Goal: Complete application form

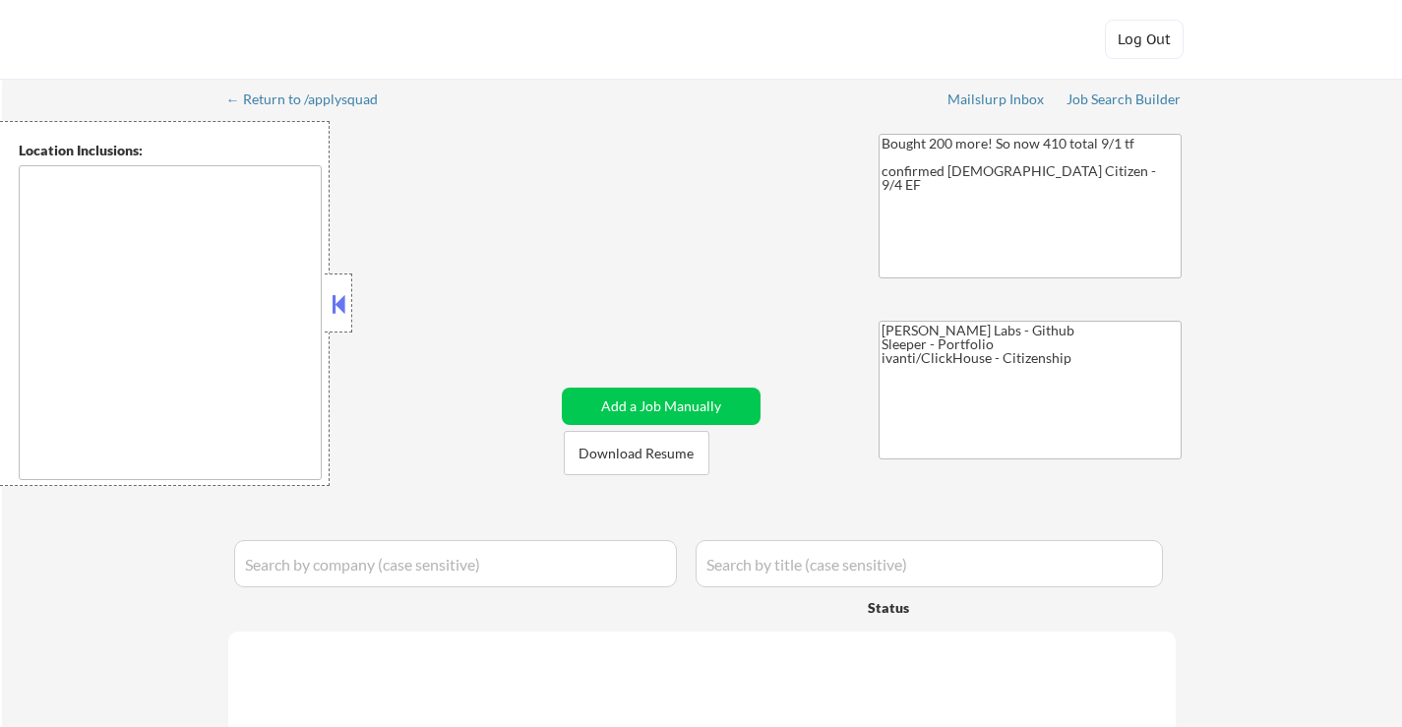
select select ""applied""
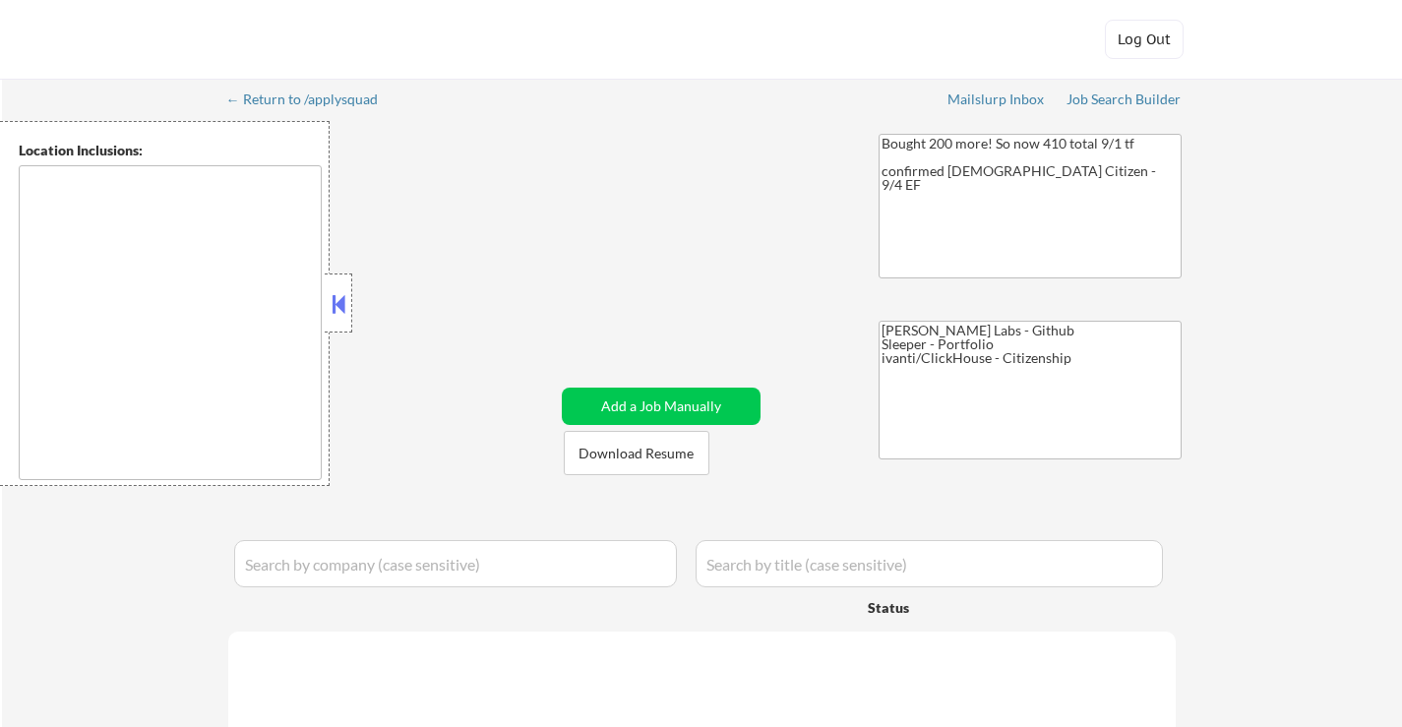
select select ""applied""
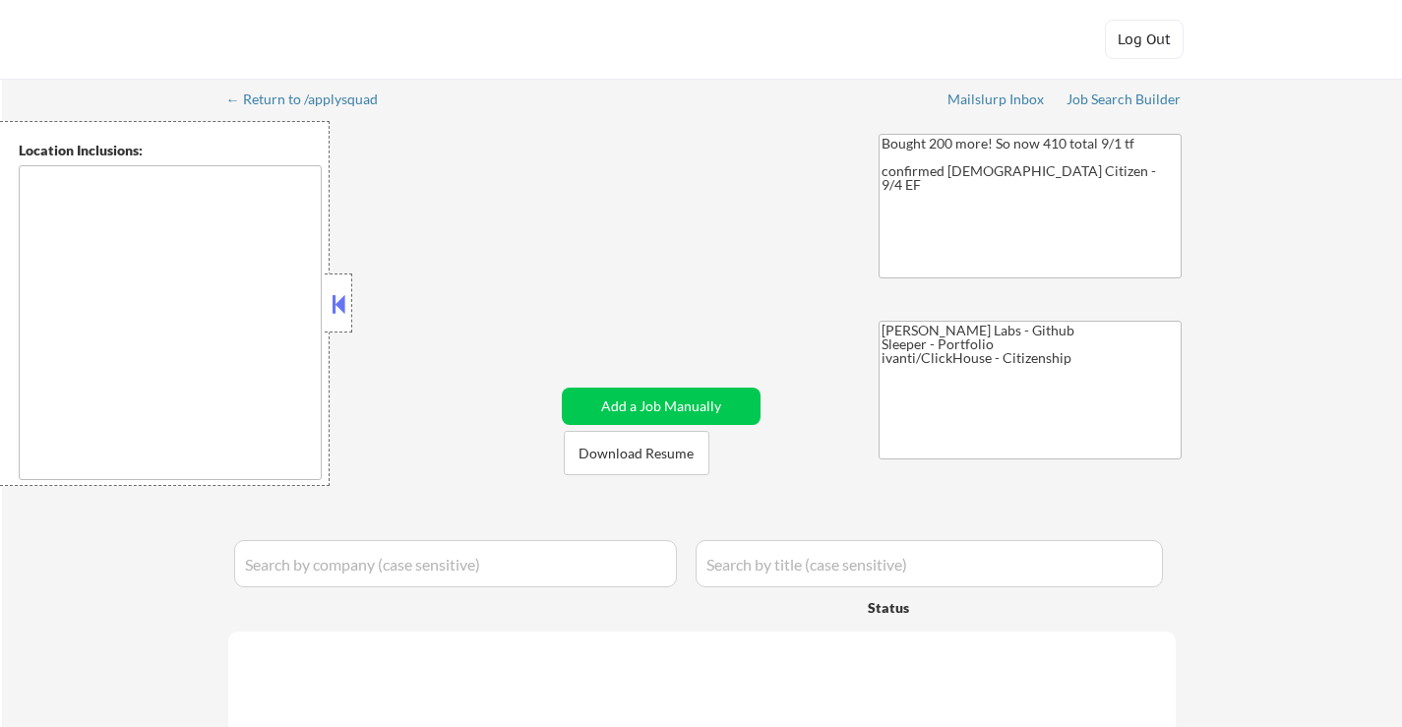
select select ""applied""
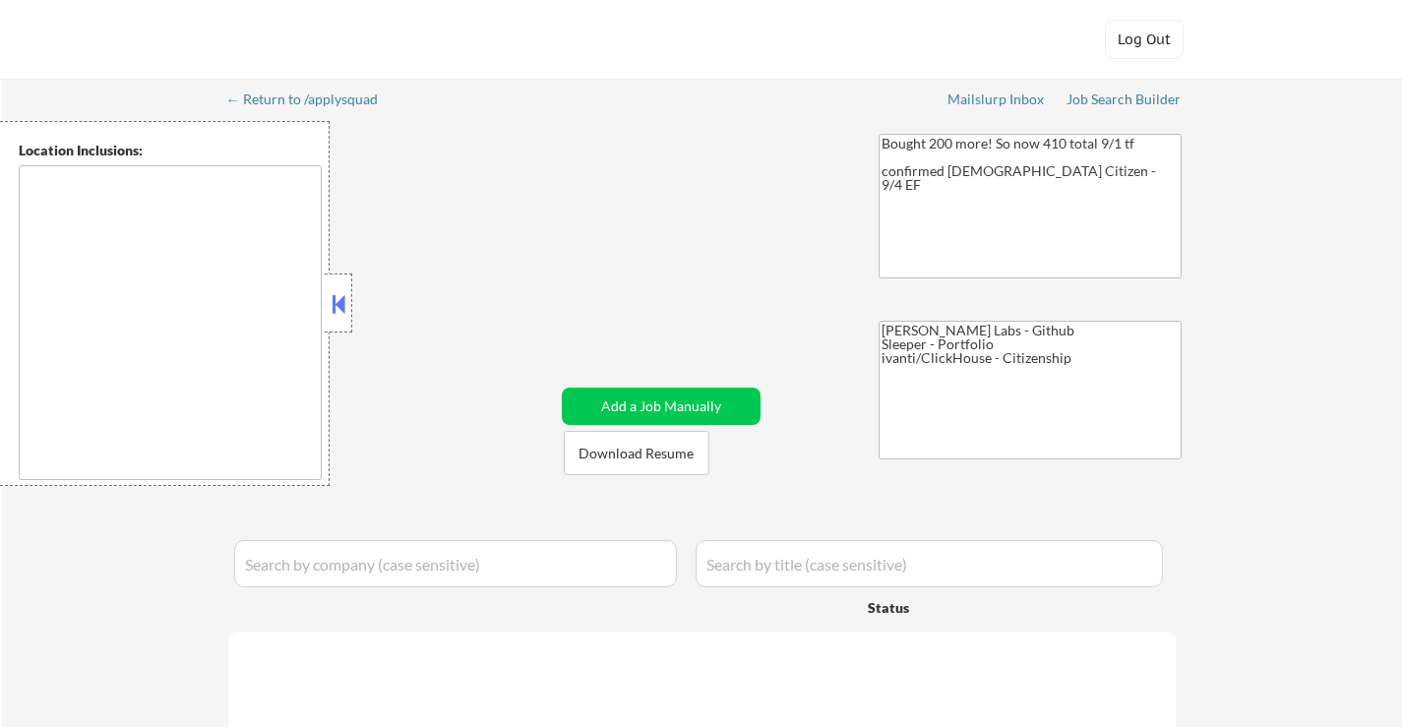
select select ""applied""
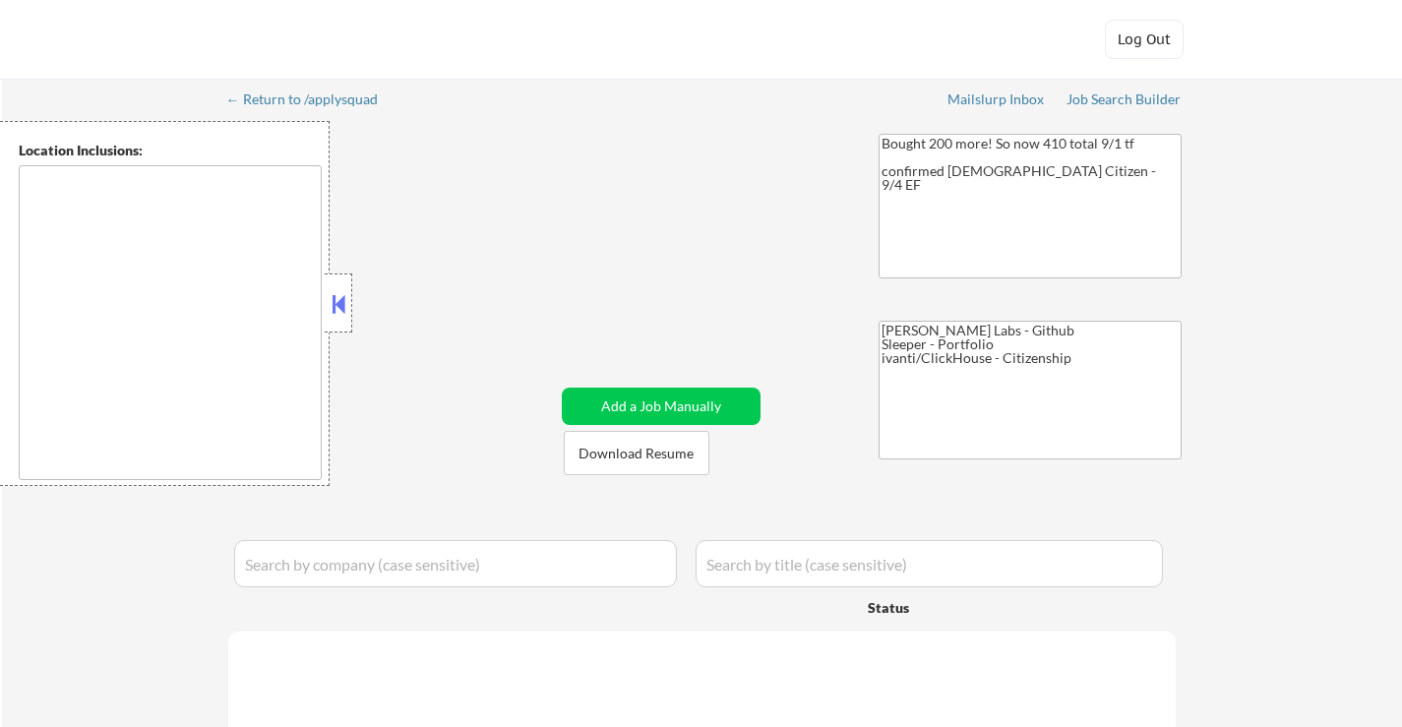
select select ""applied""
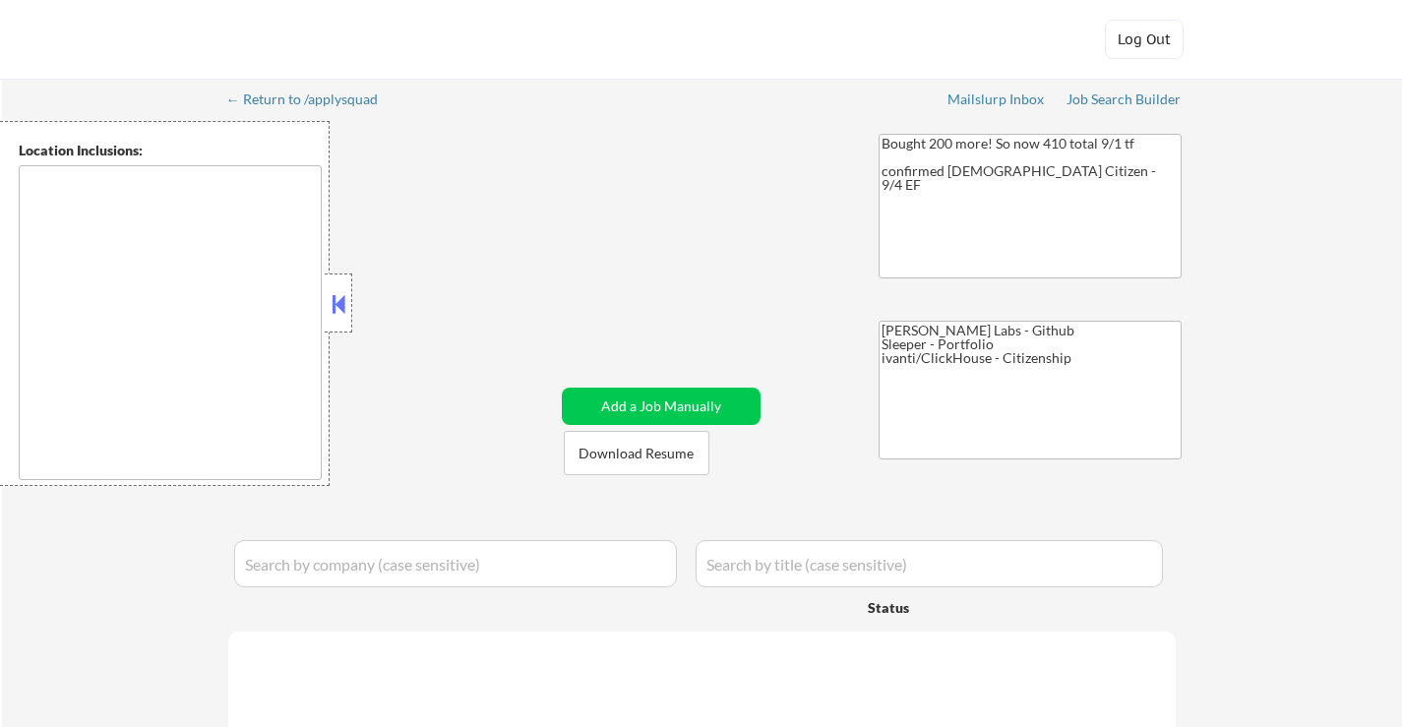
select select ""applied""
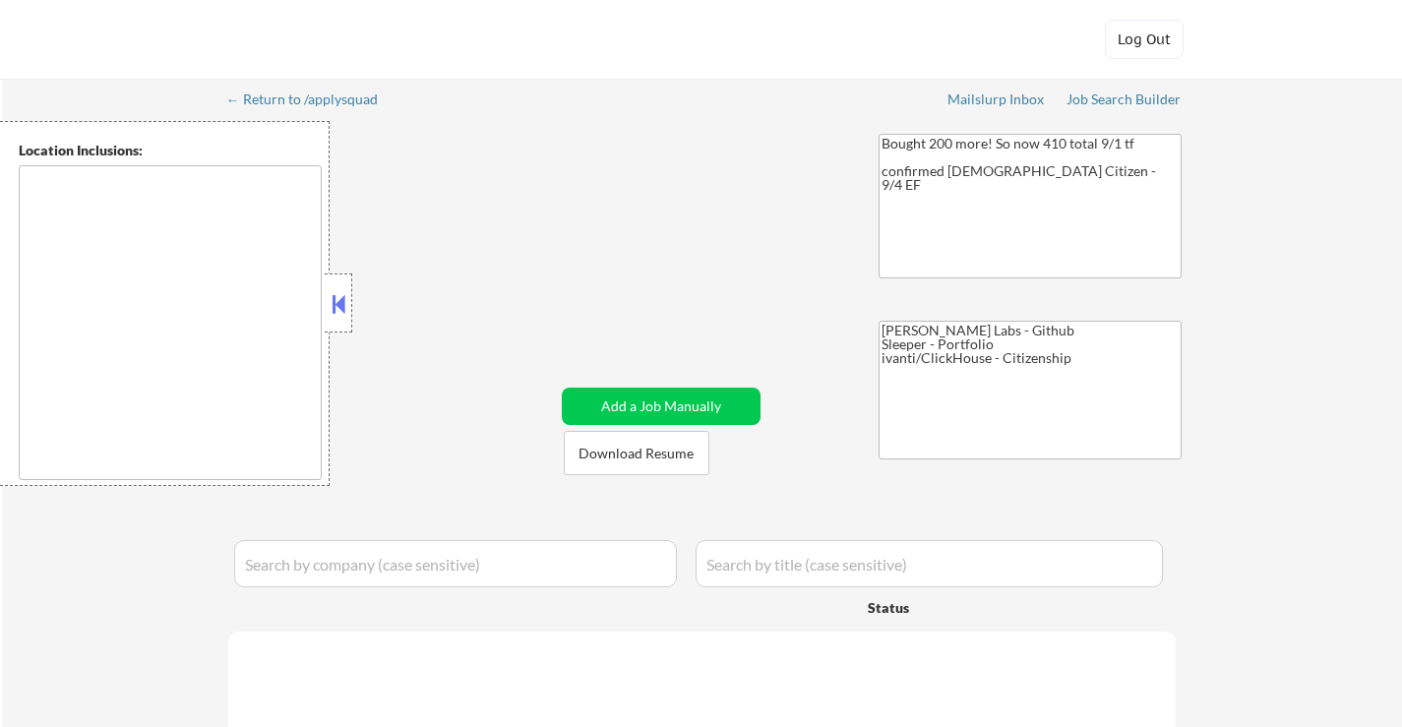
select select ""applied""
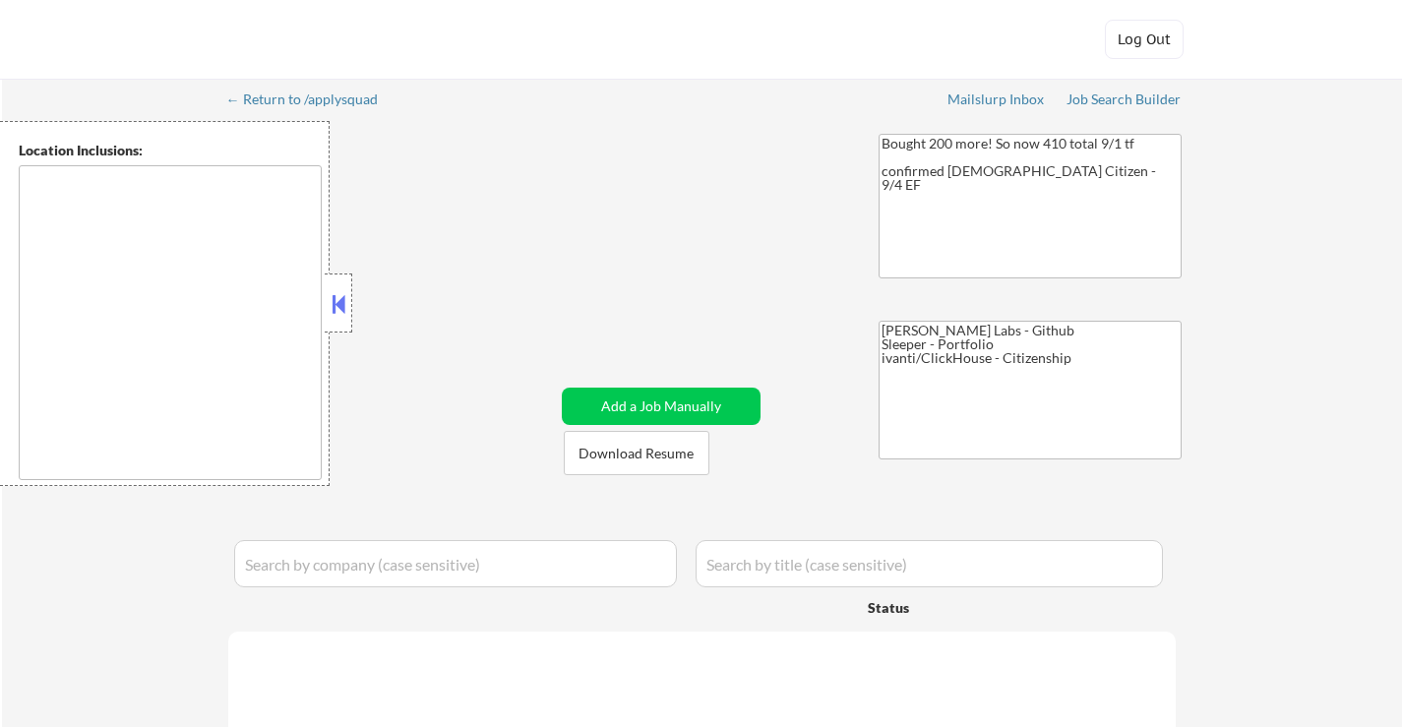
select select ""applied""
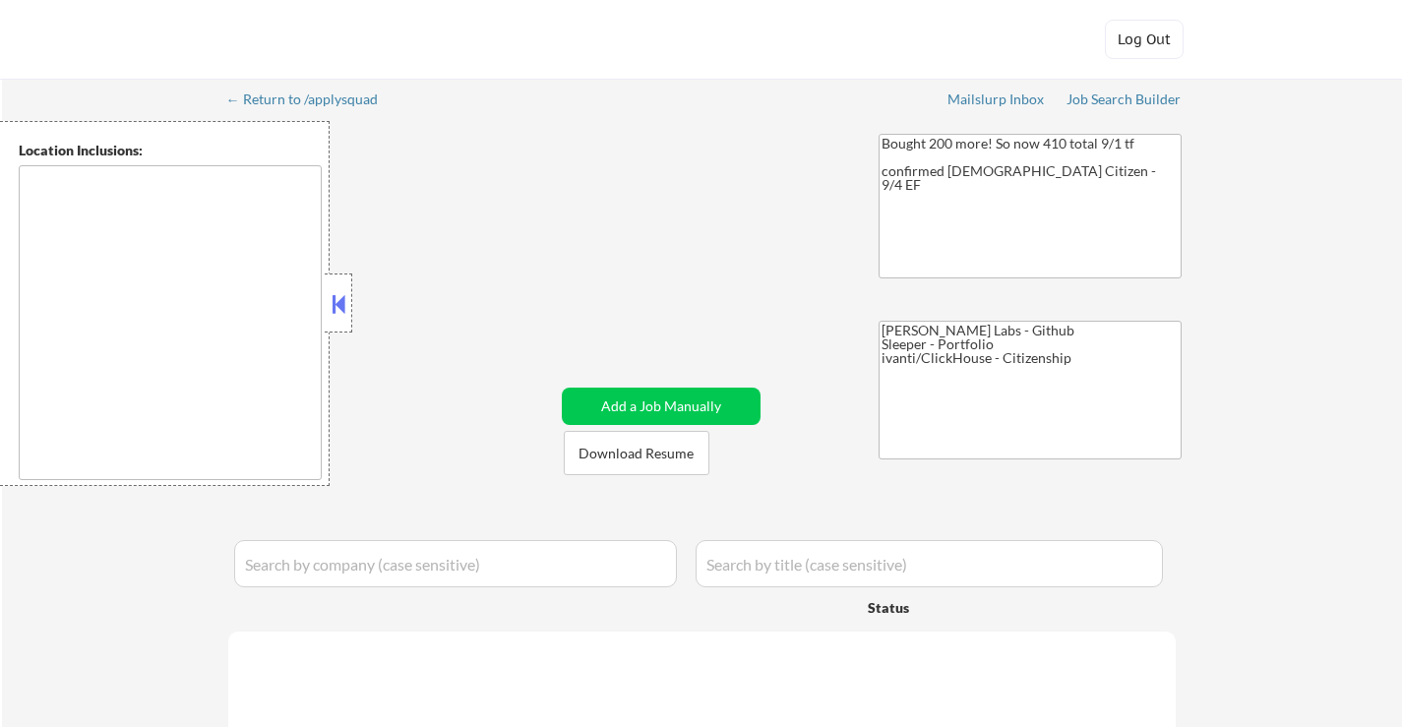
select select ""applied""
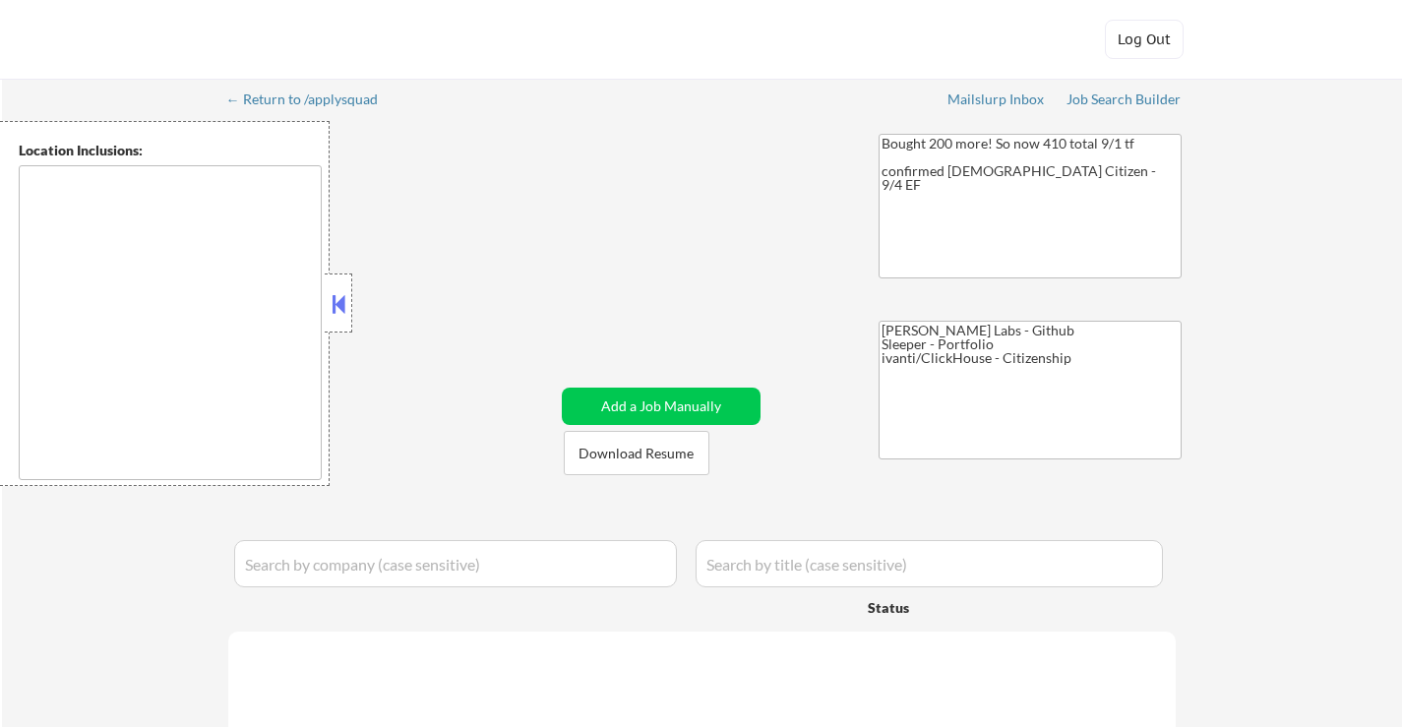
select select ""applied""
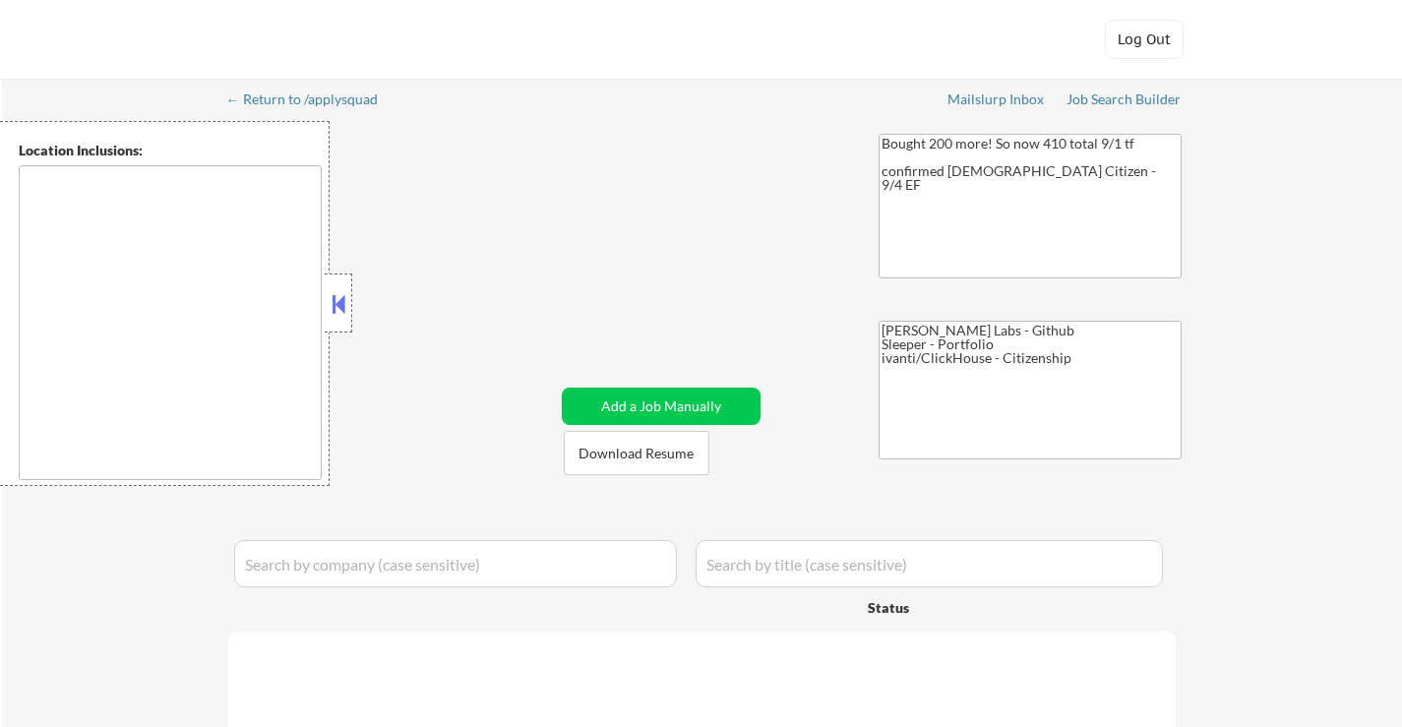
select select ""applied""
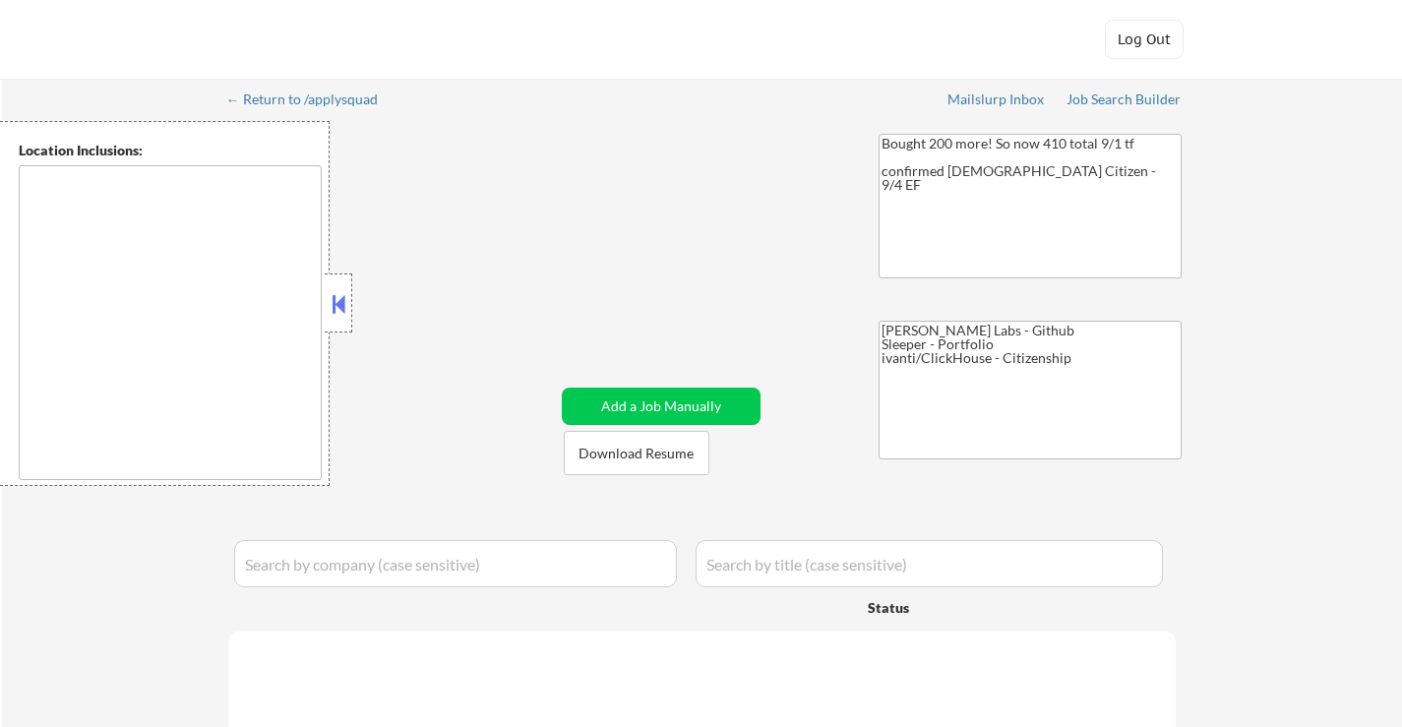
select select ""applied""
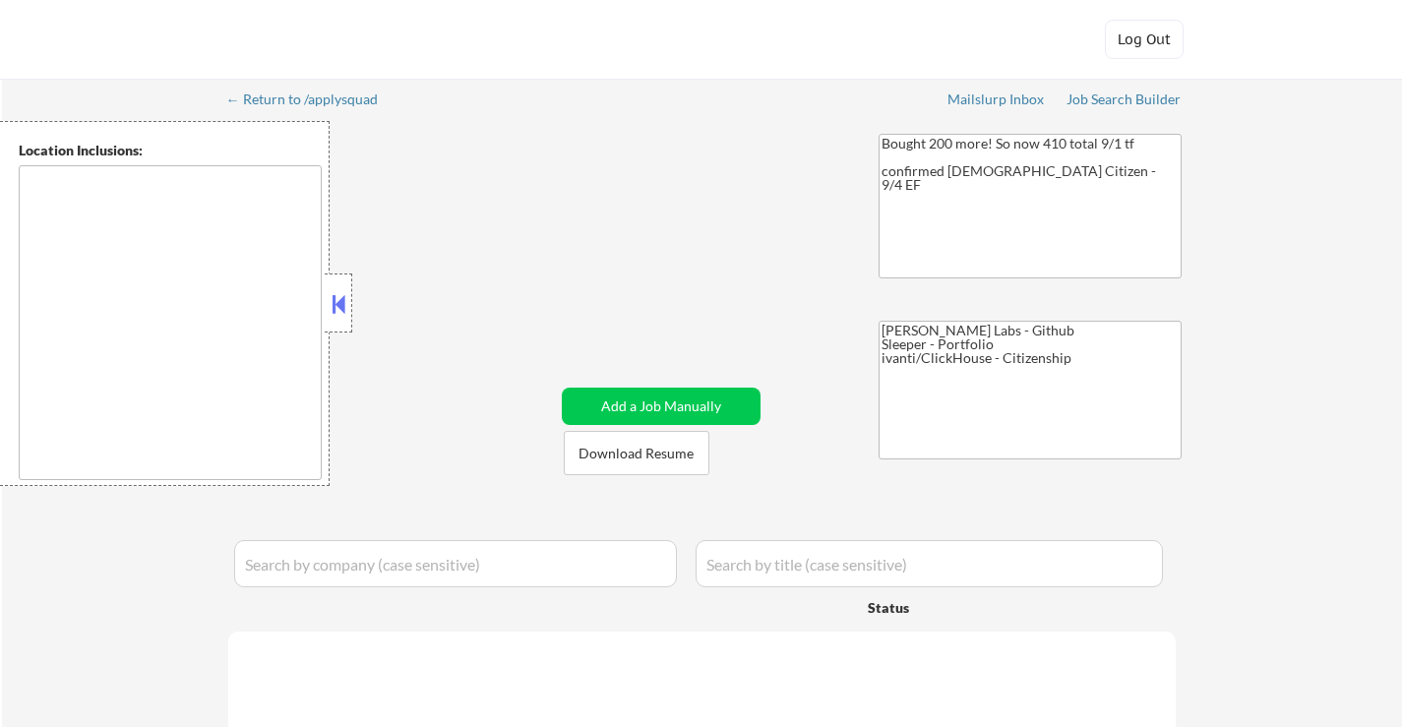
select select ""applied""
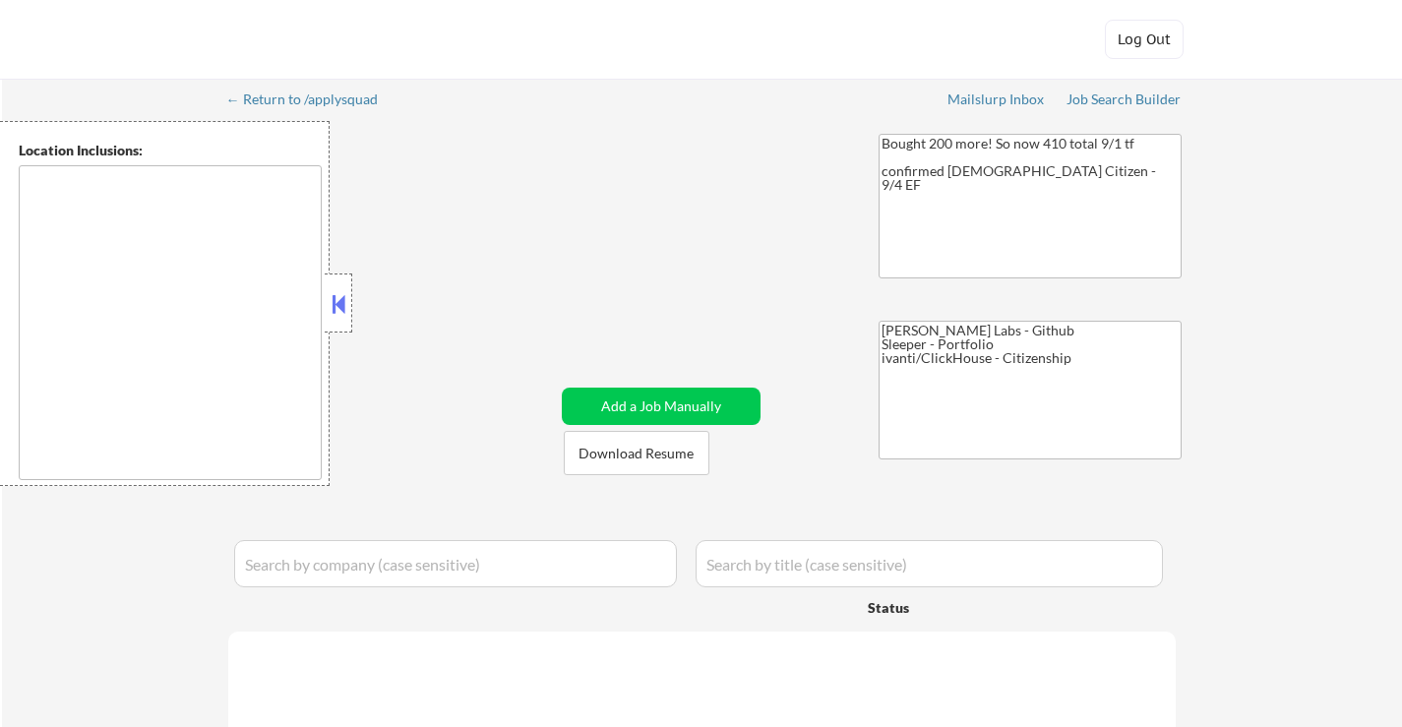
select select ""applied""
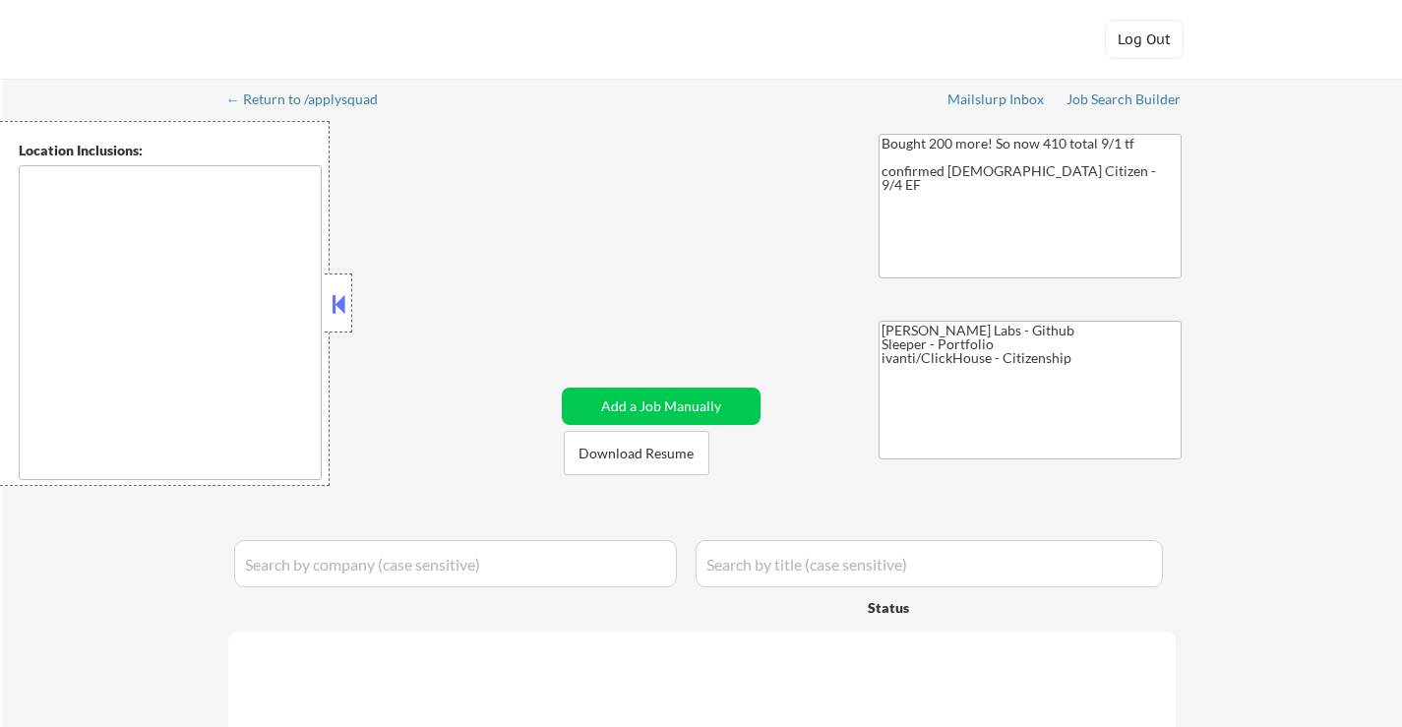
select select ""applied""
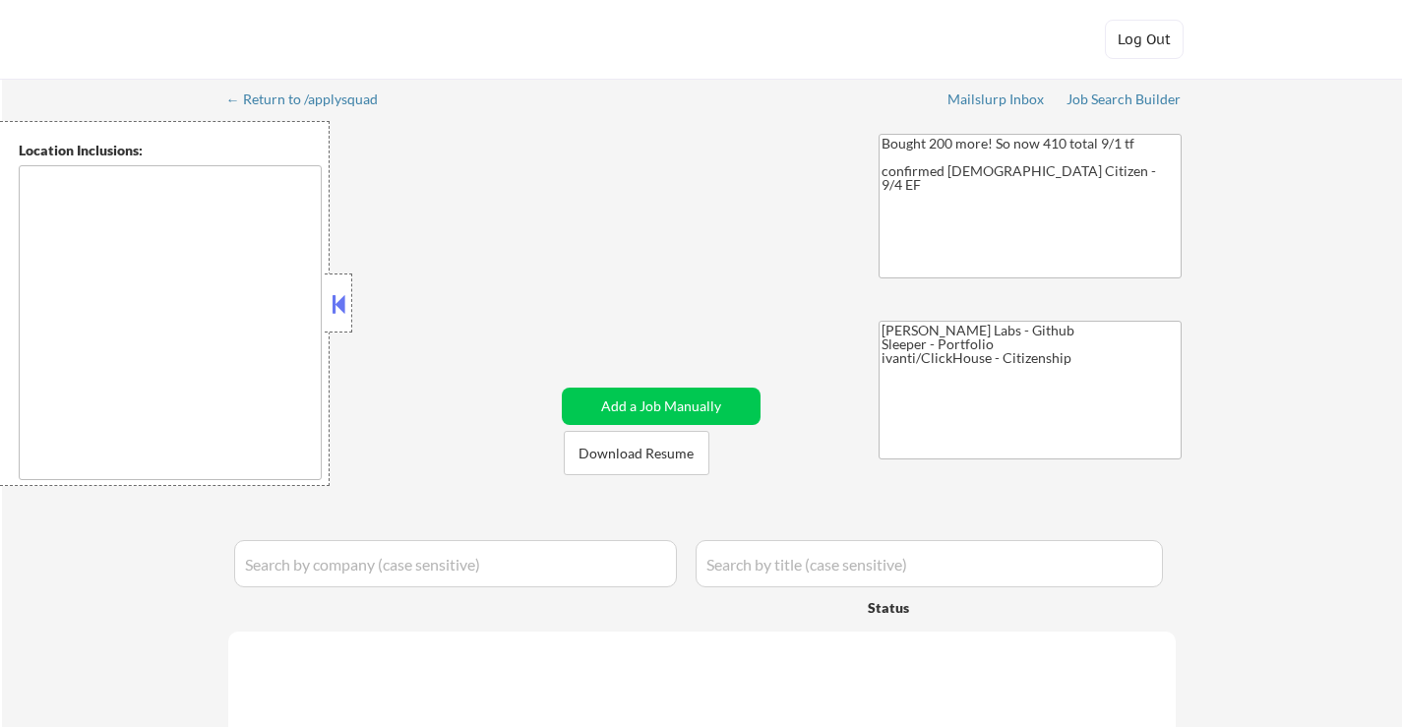
select select ""applied""
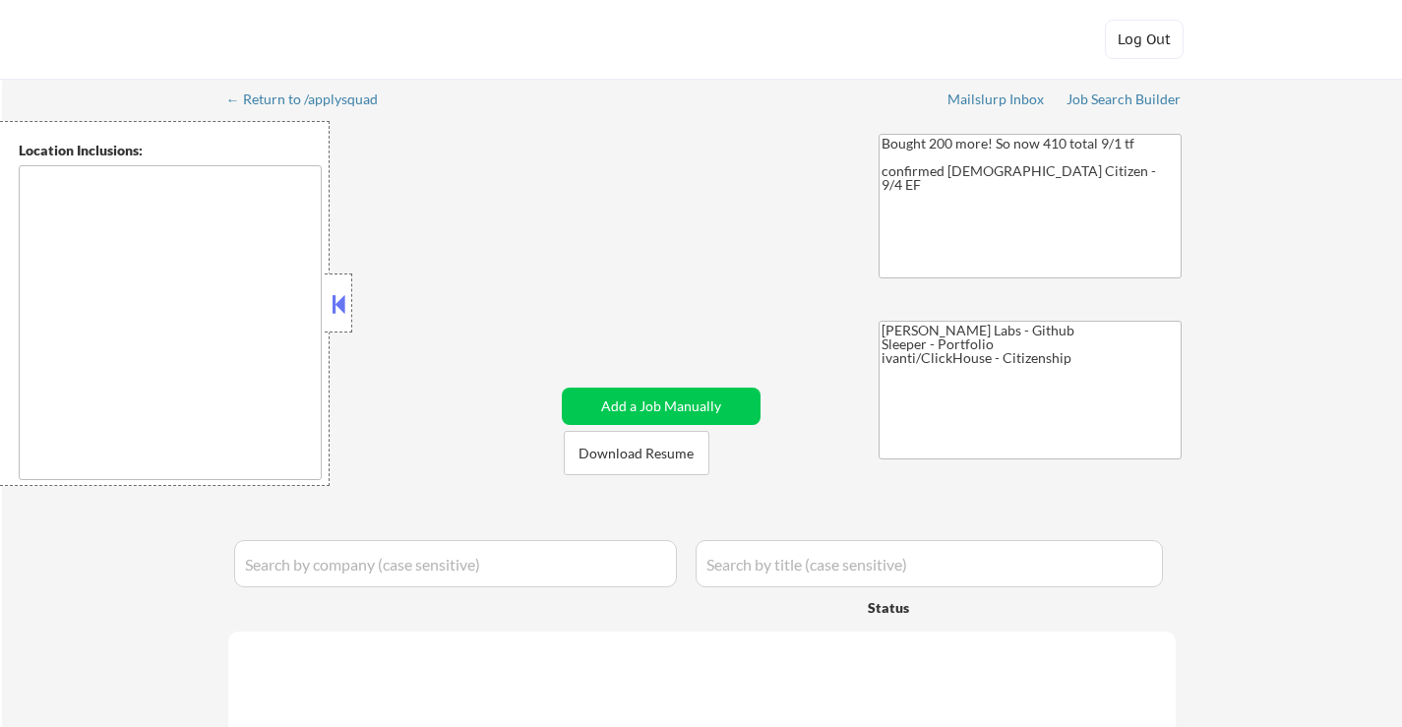
select select ""applied""
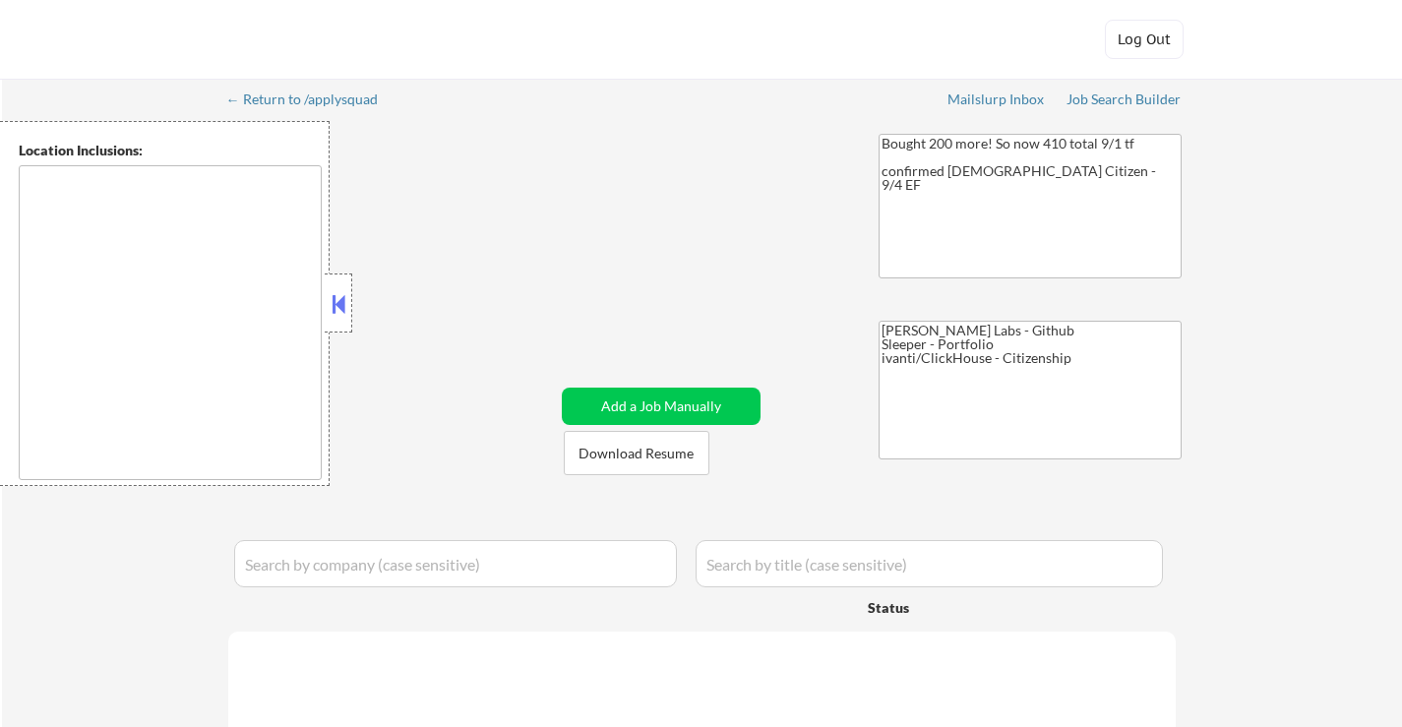
select select ""applied""
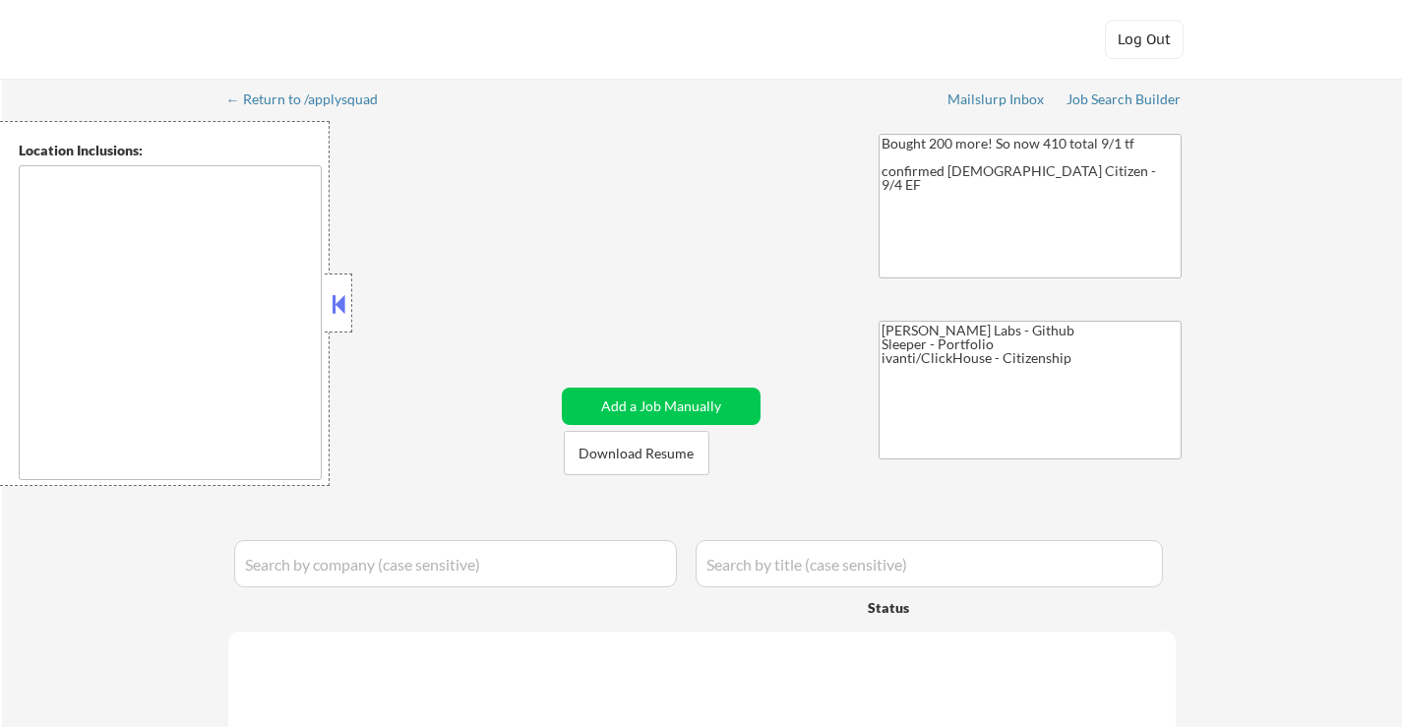
select select ""applied""
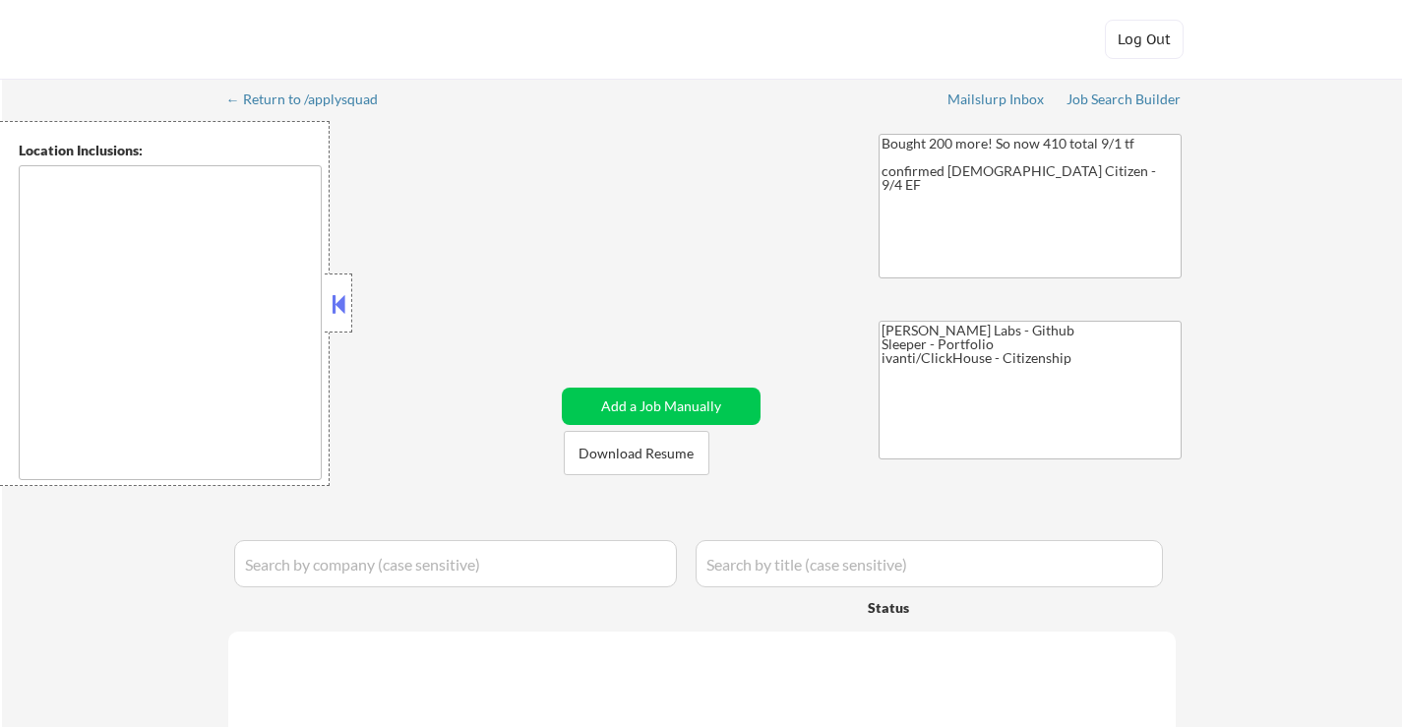
select select ""pending""
select select ""applied""
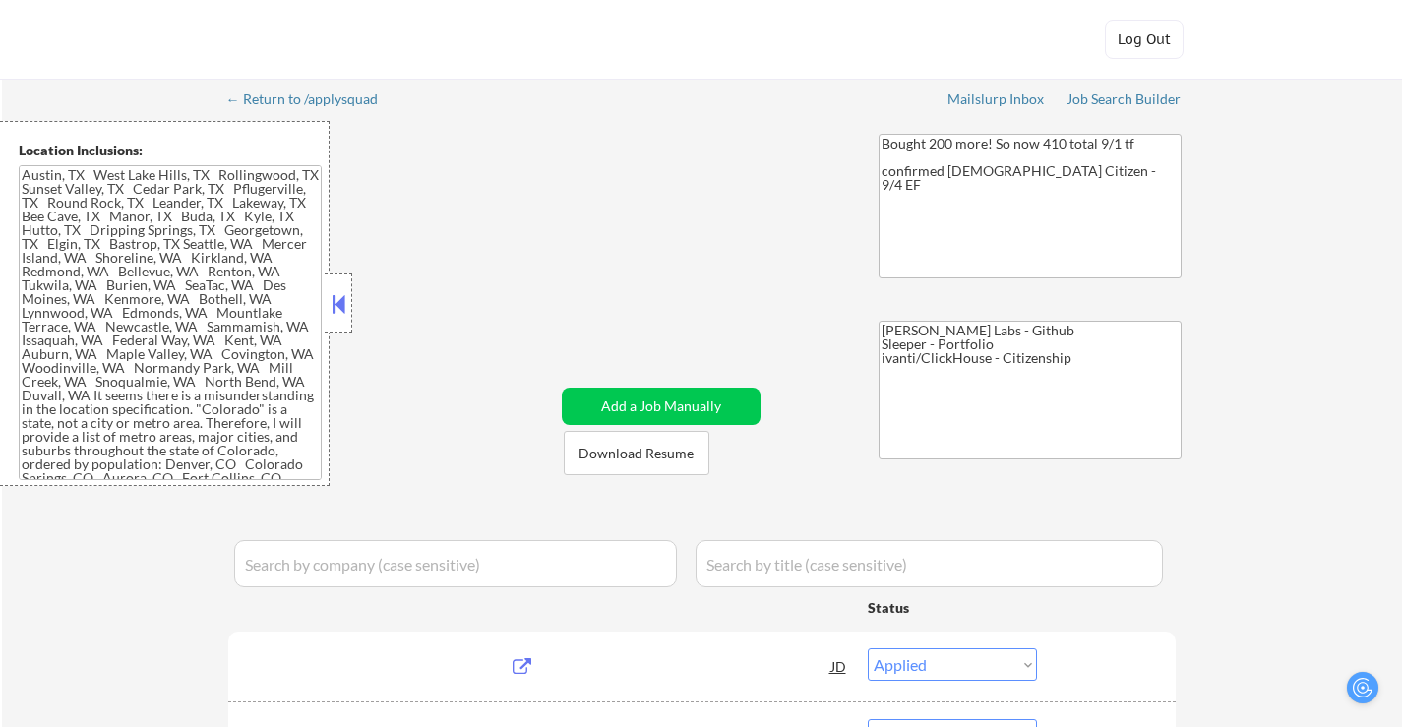
type textarea "[GEOGRAPHIC_DATA], [GEOGRAPHIC_DATA] [GEOGRAPHIC_DATA], [GEOGRAPHIC_DATA] [GEOG…"
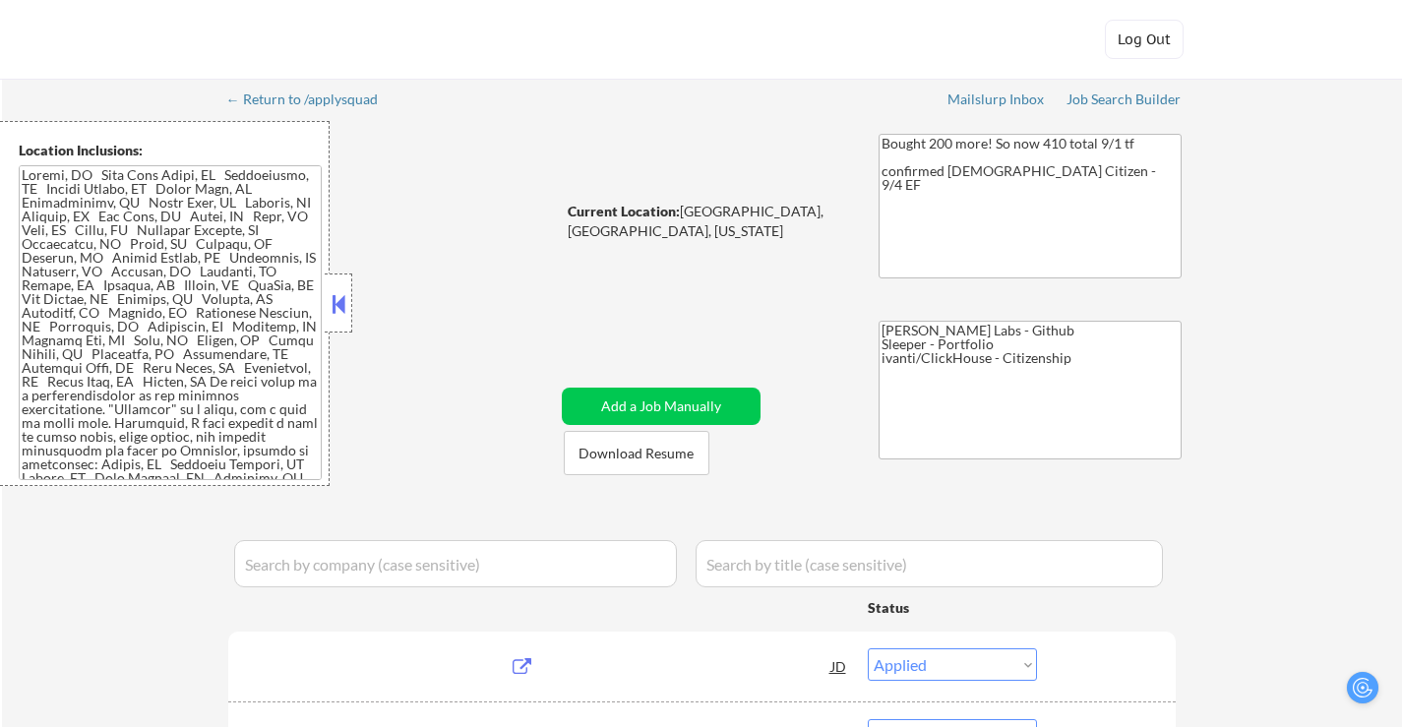
select select ""pending""
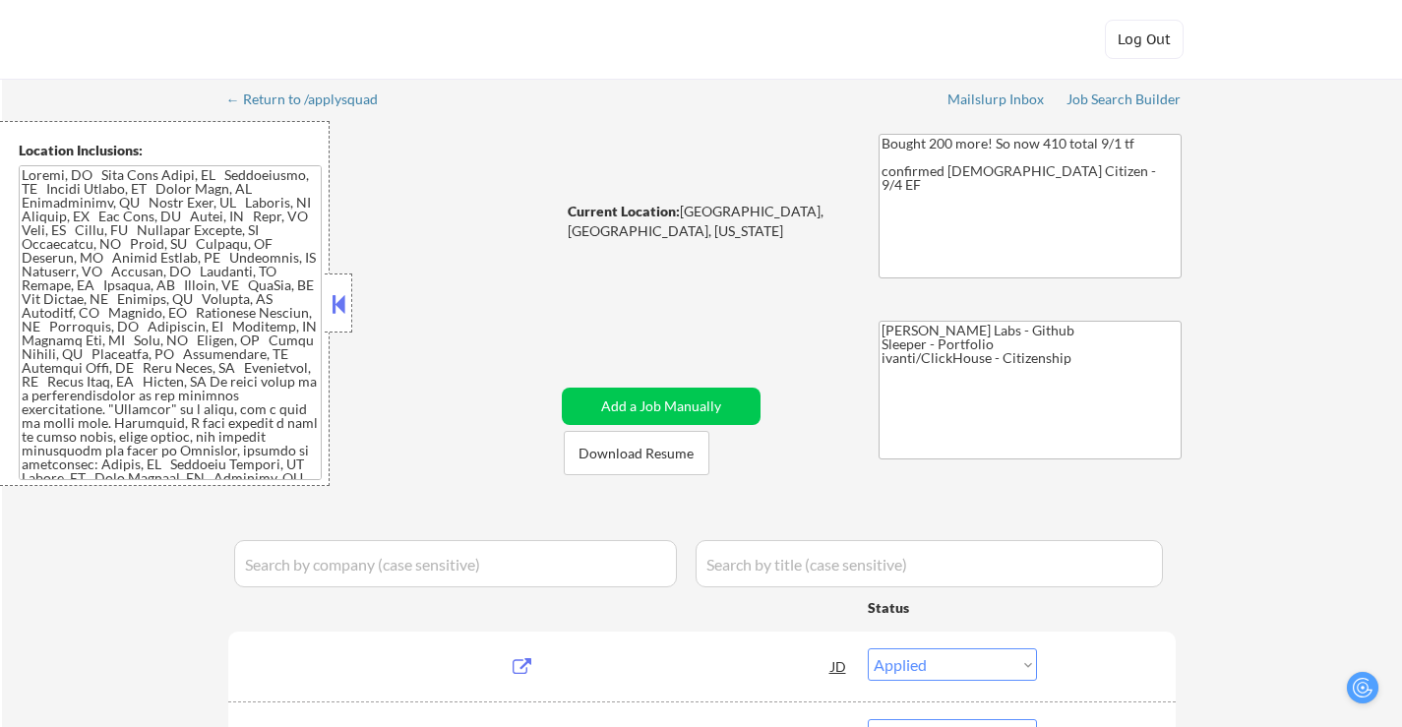
select select ""pending""
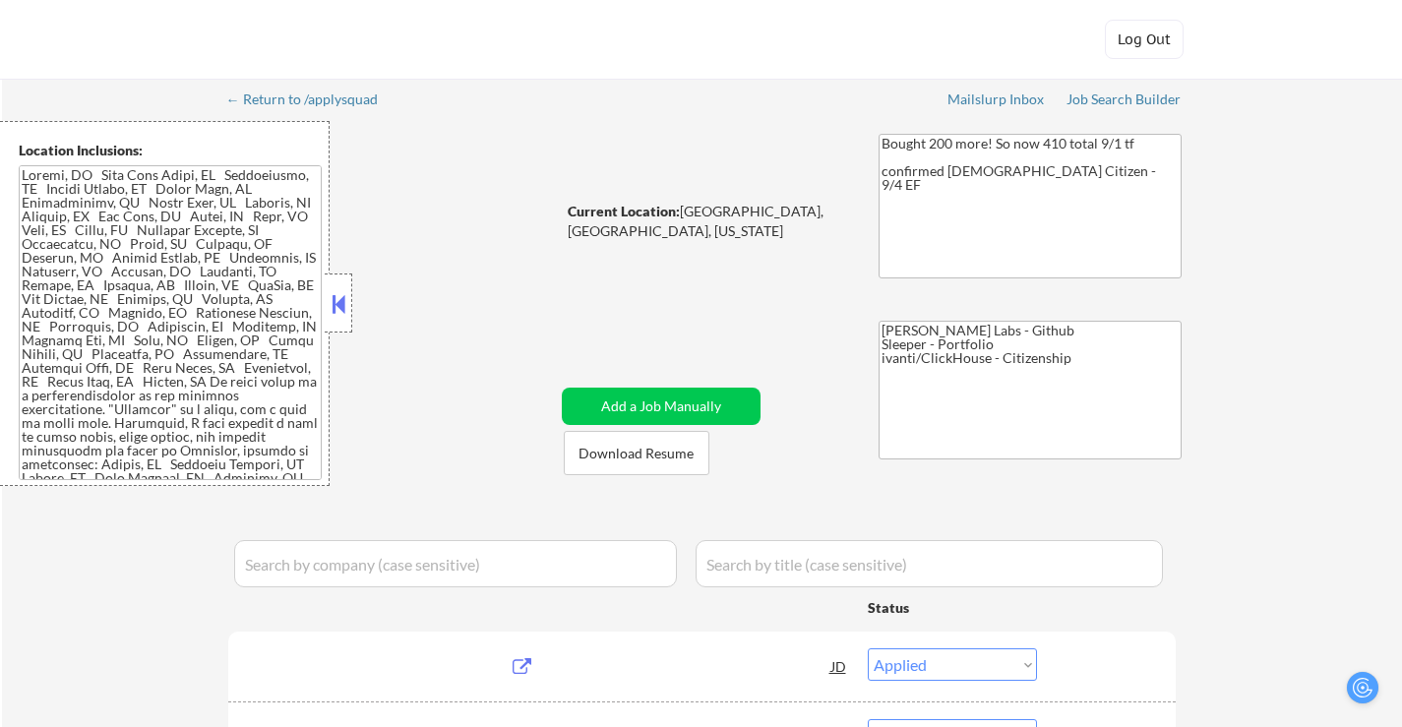
select select ""pending""
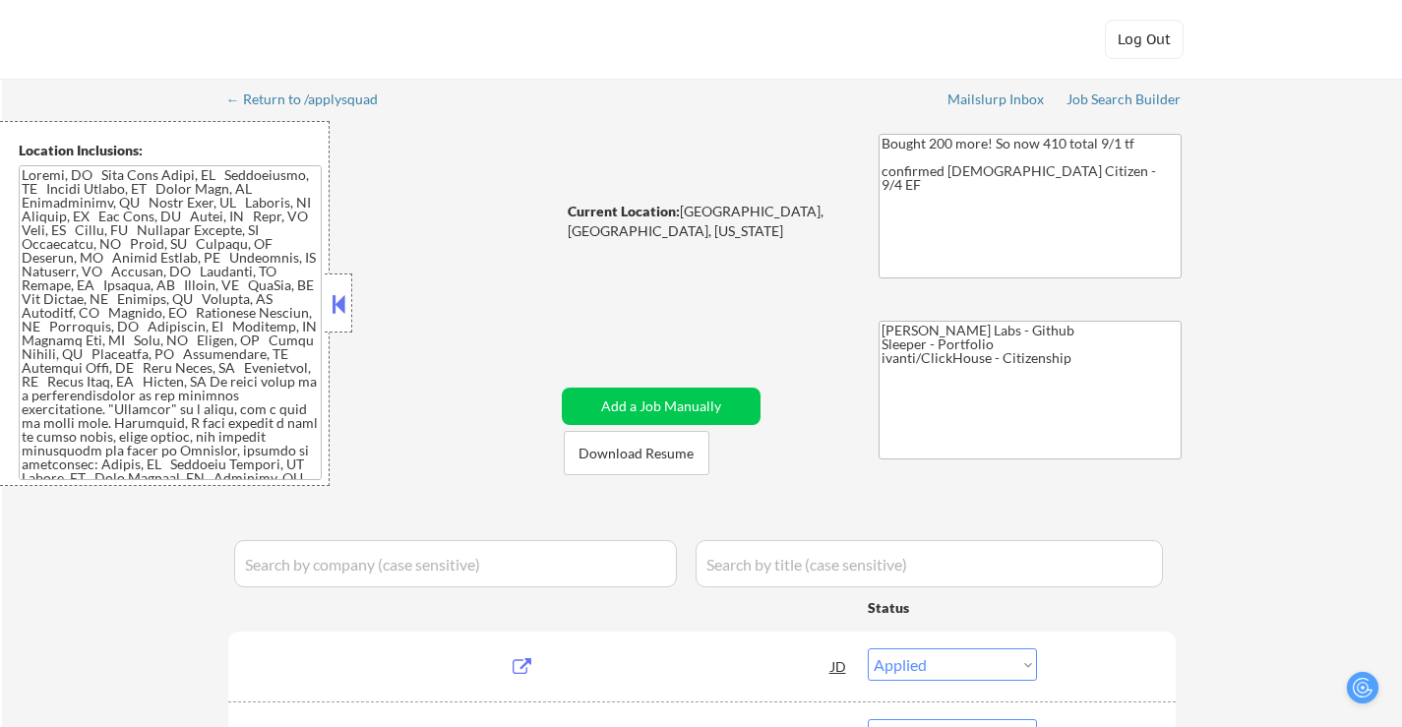
select select ""pending""
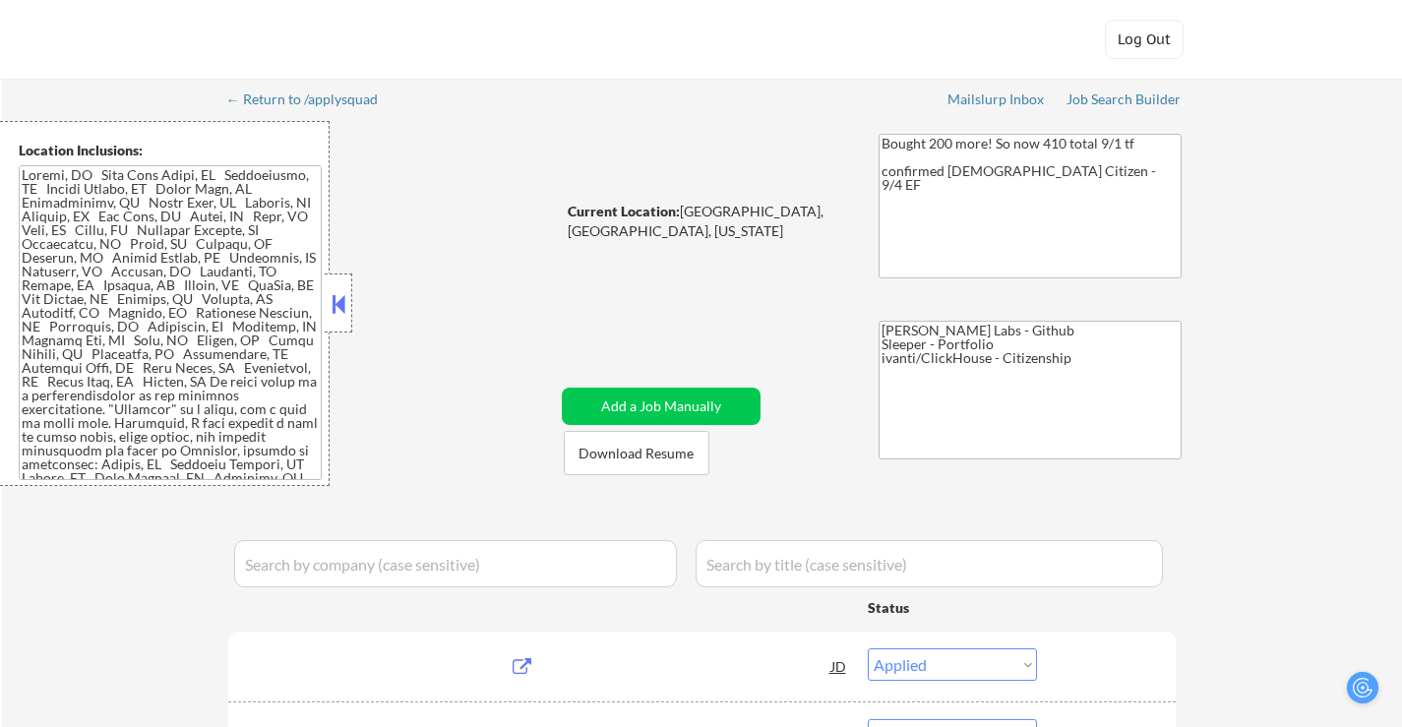
select select ""pending""
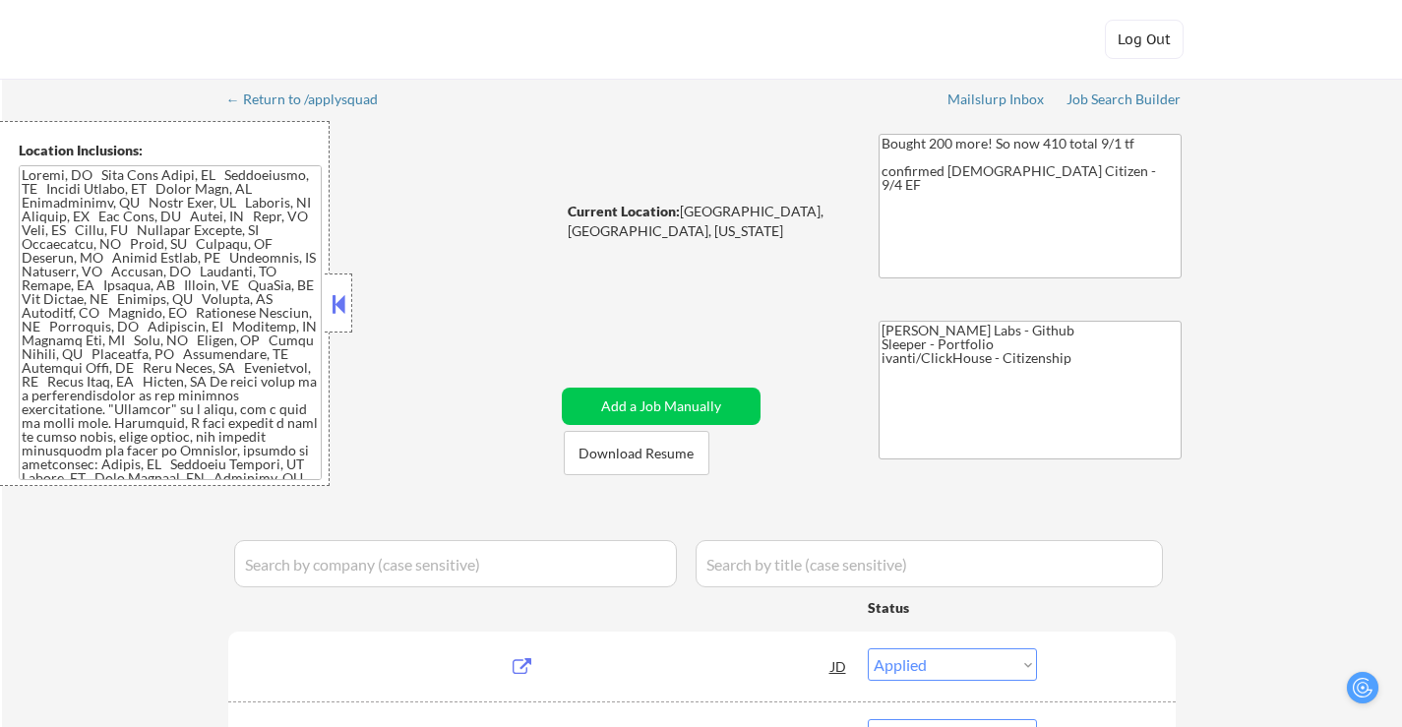
select select ""pending""
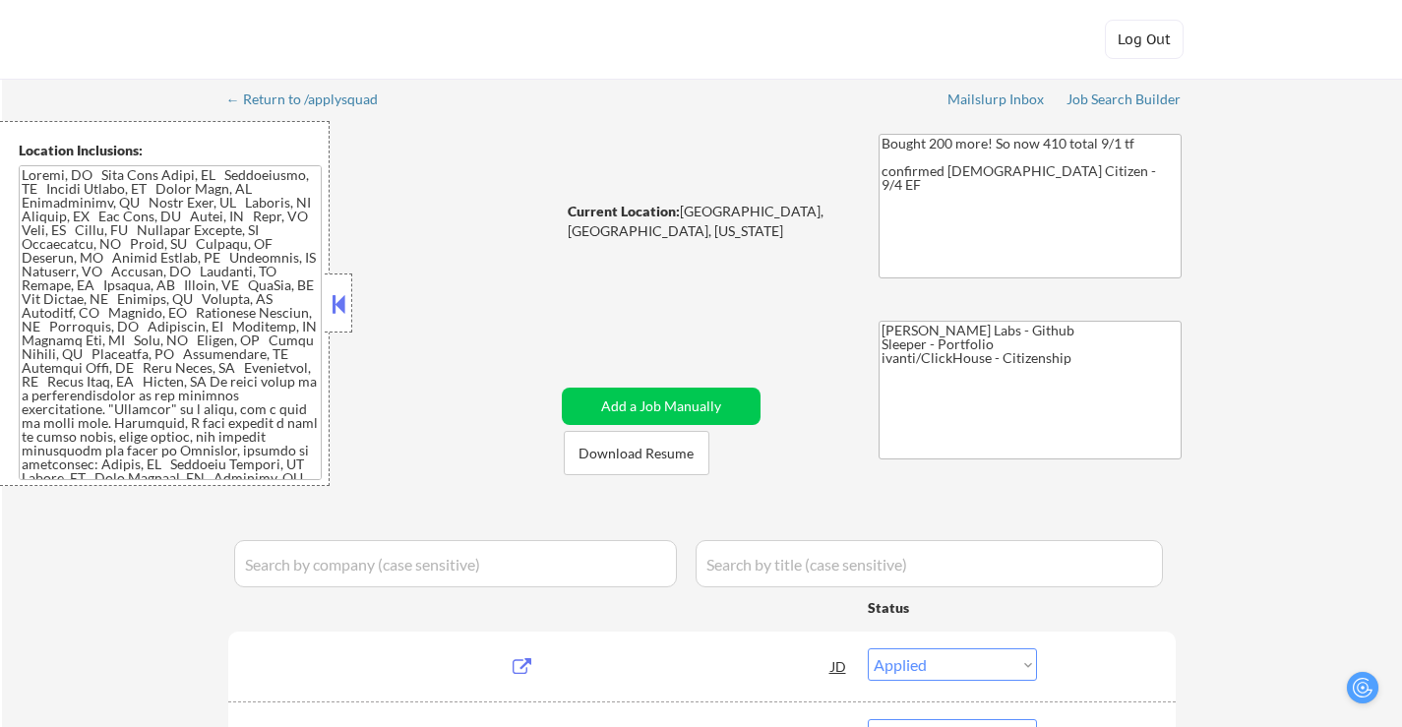
select select ""pending""
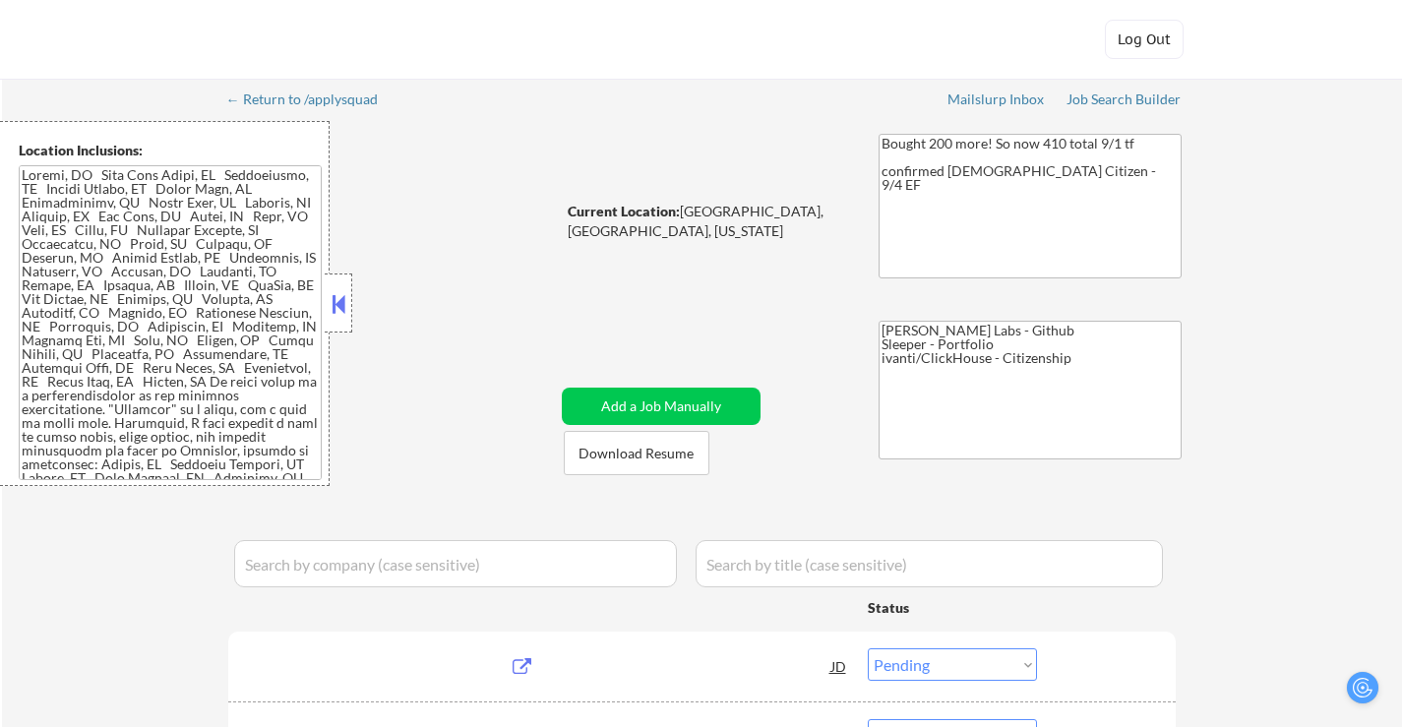
select select ""pending""
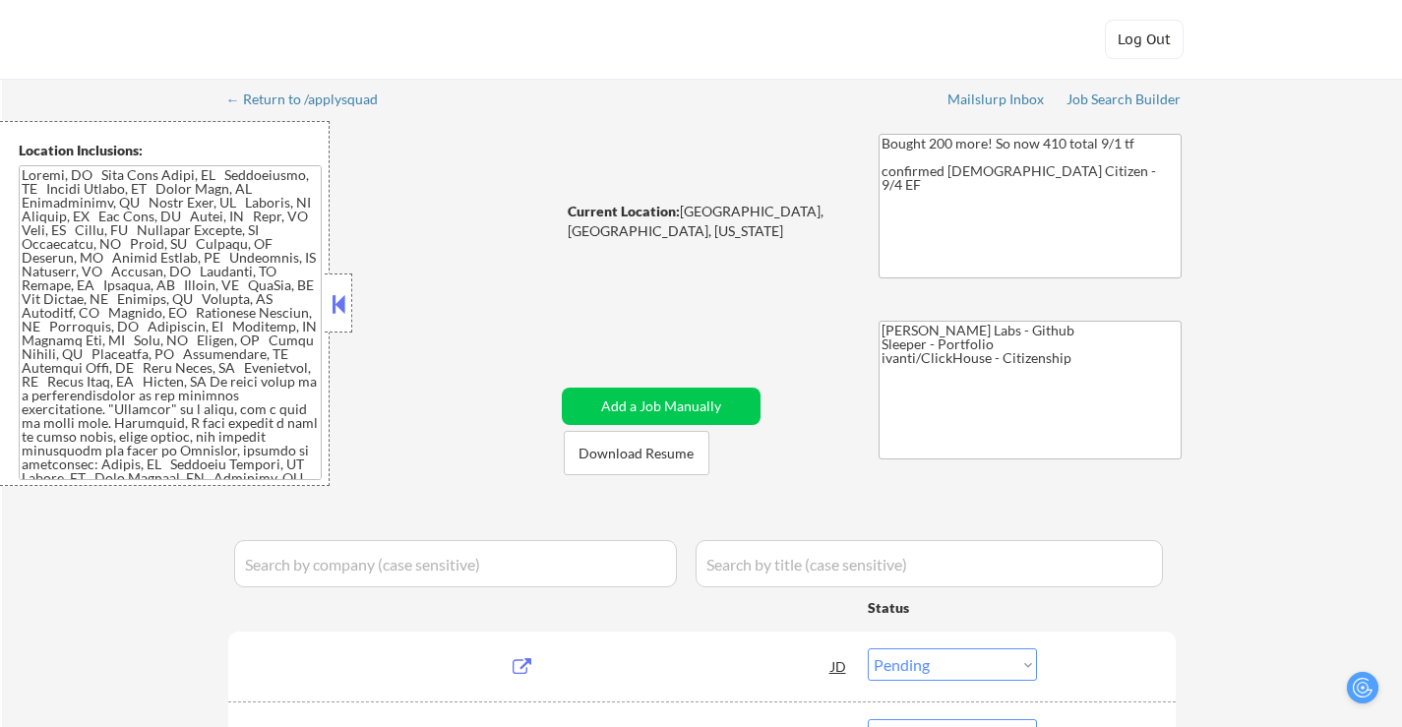
select select ""pending""
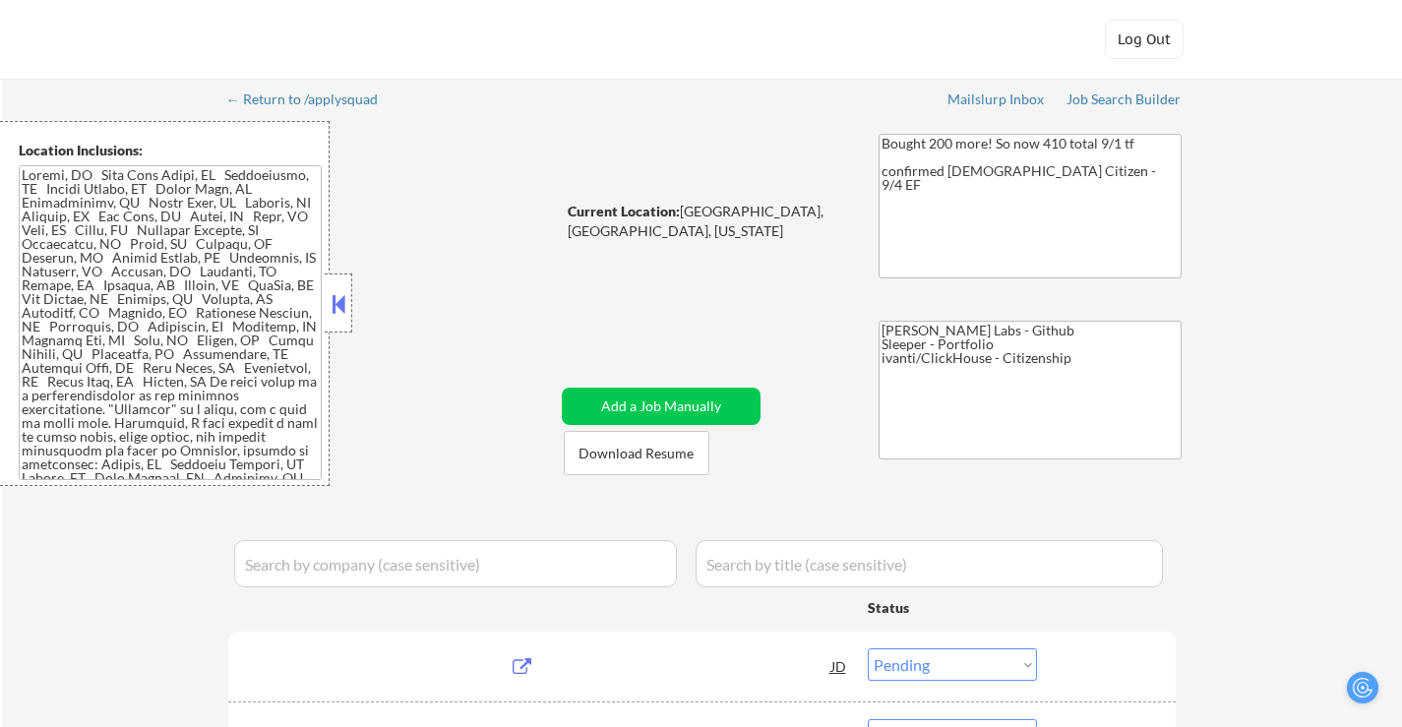
select select ""pending""
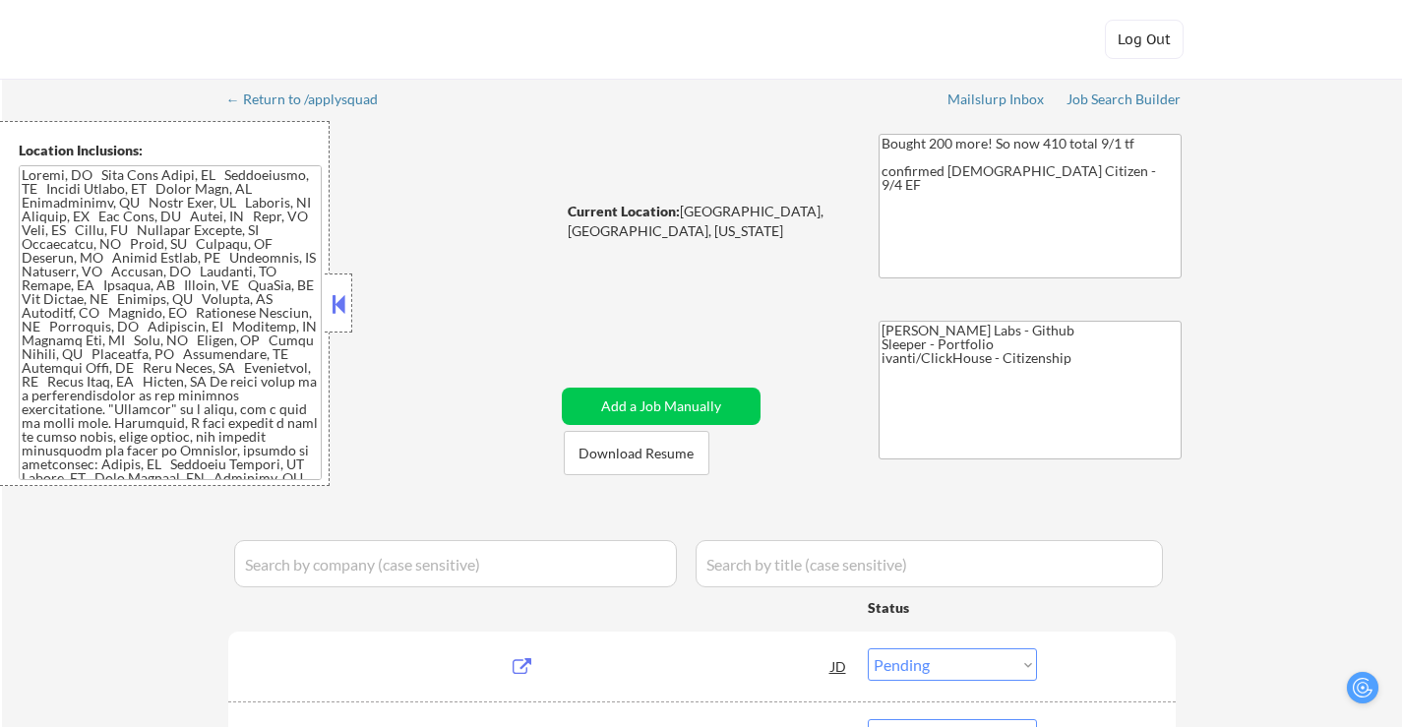
select select ""pending""
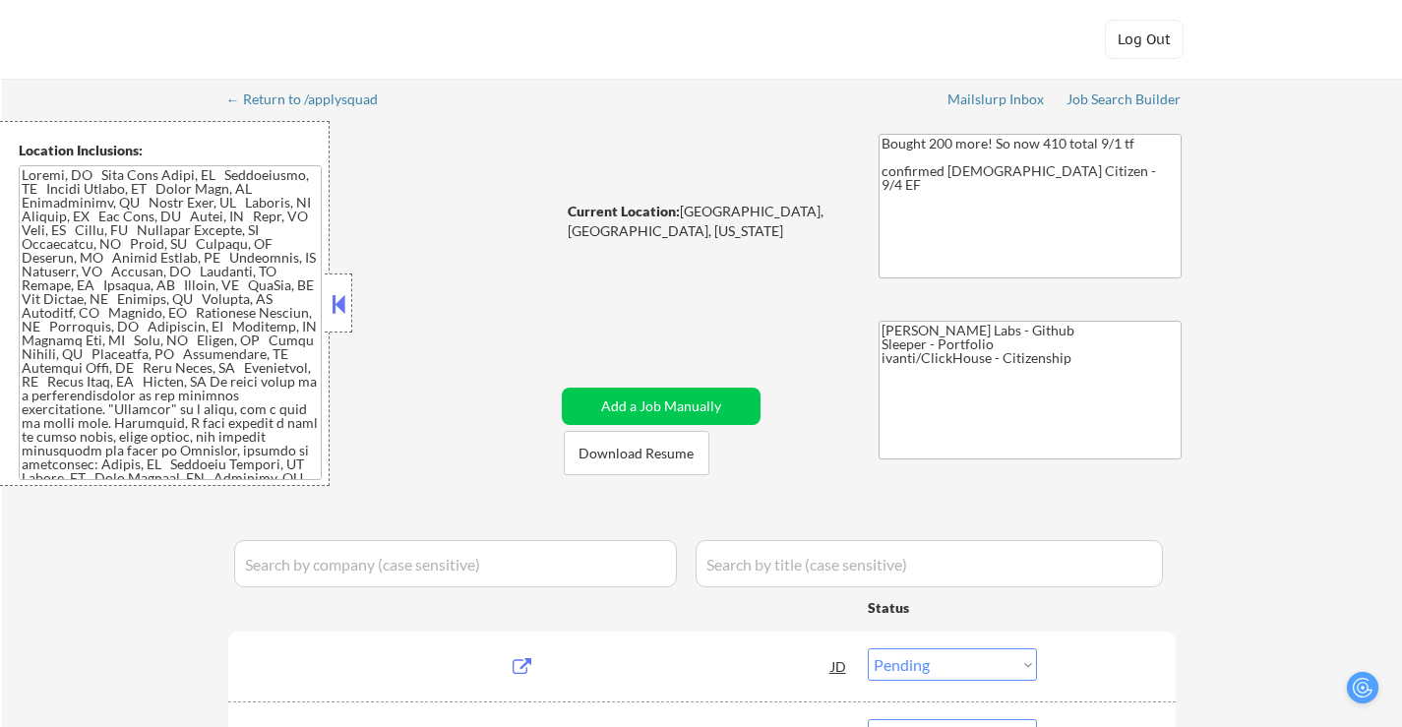
select select ""pending""
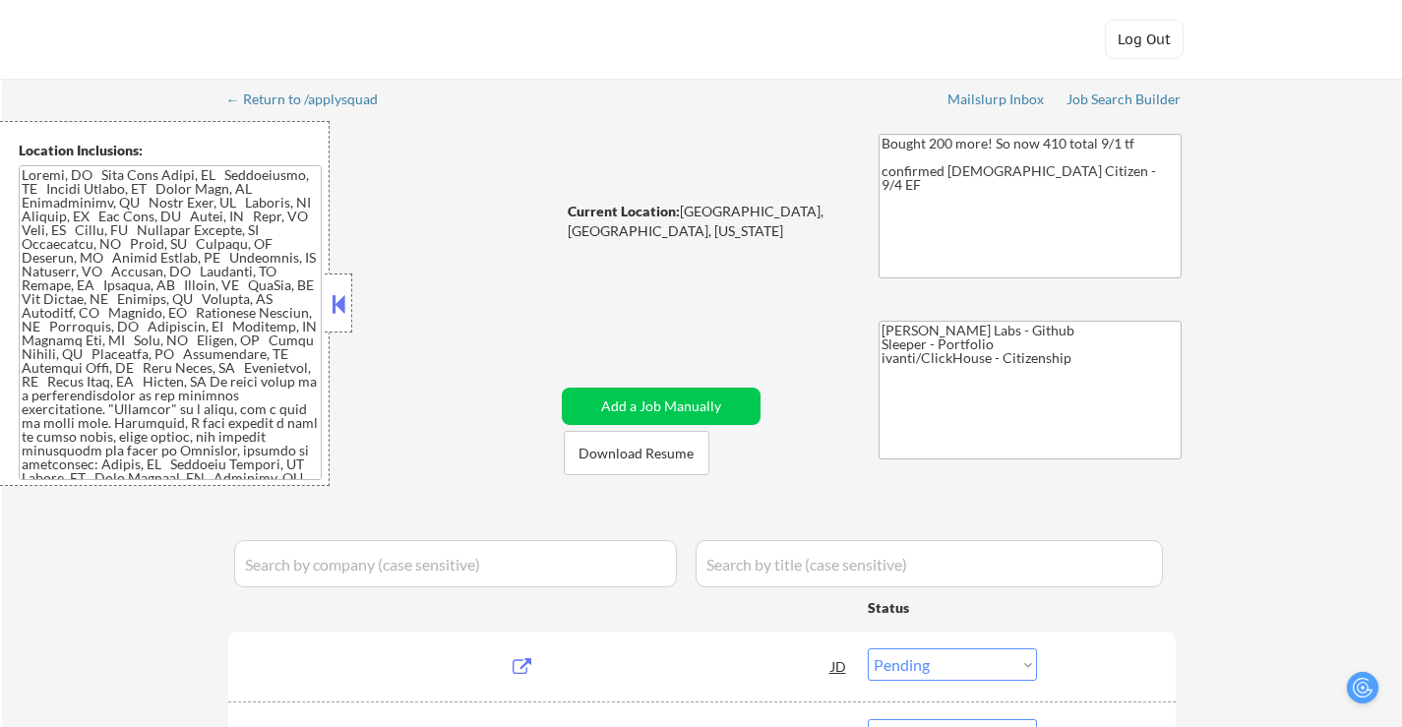
select select ""pending""
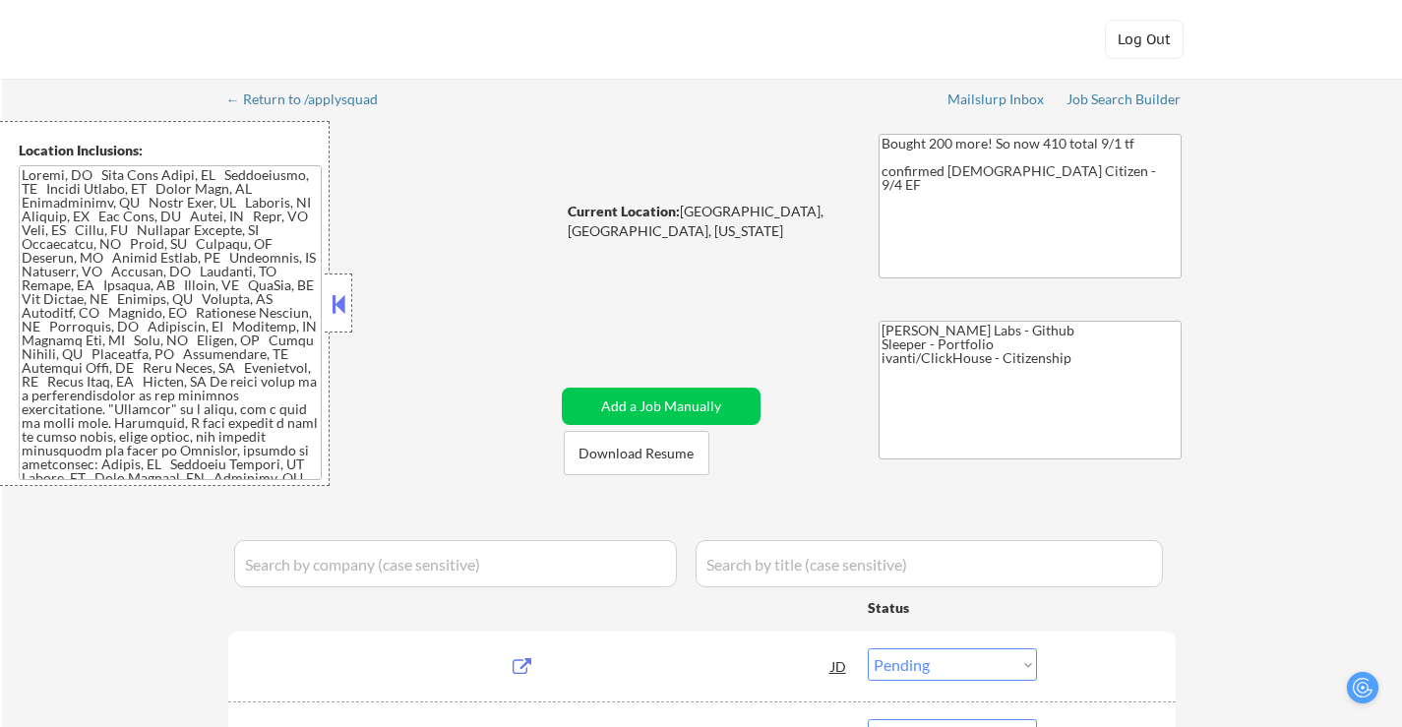
select select ""pending""
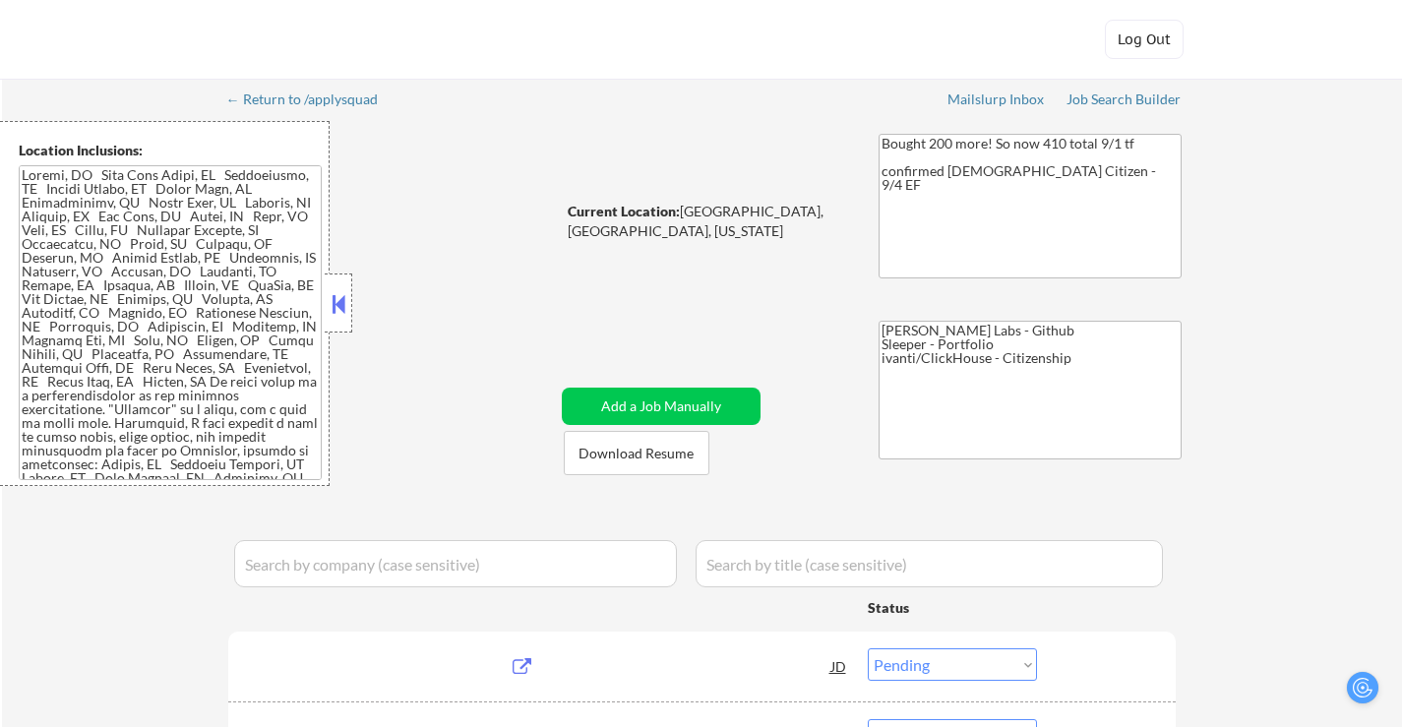
select select ""pending""
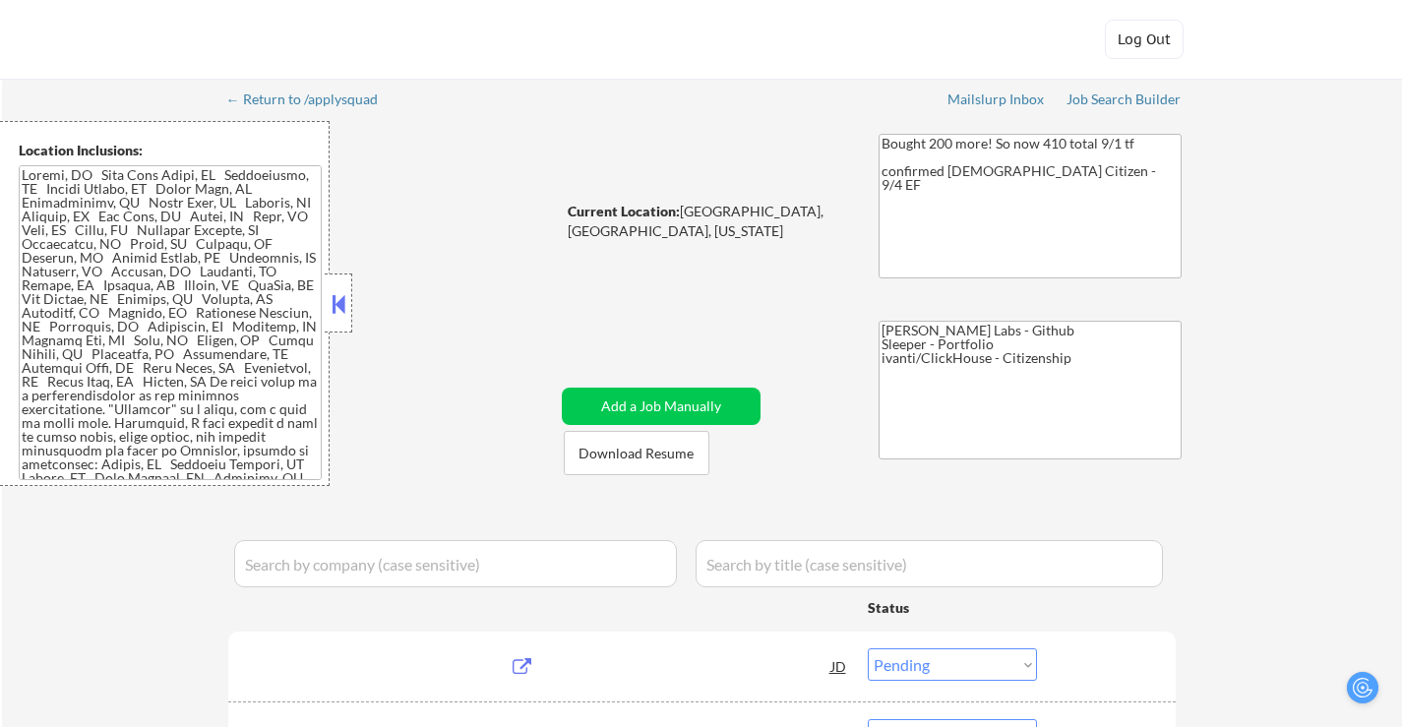
select select ""pending""
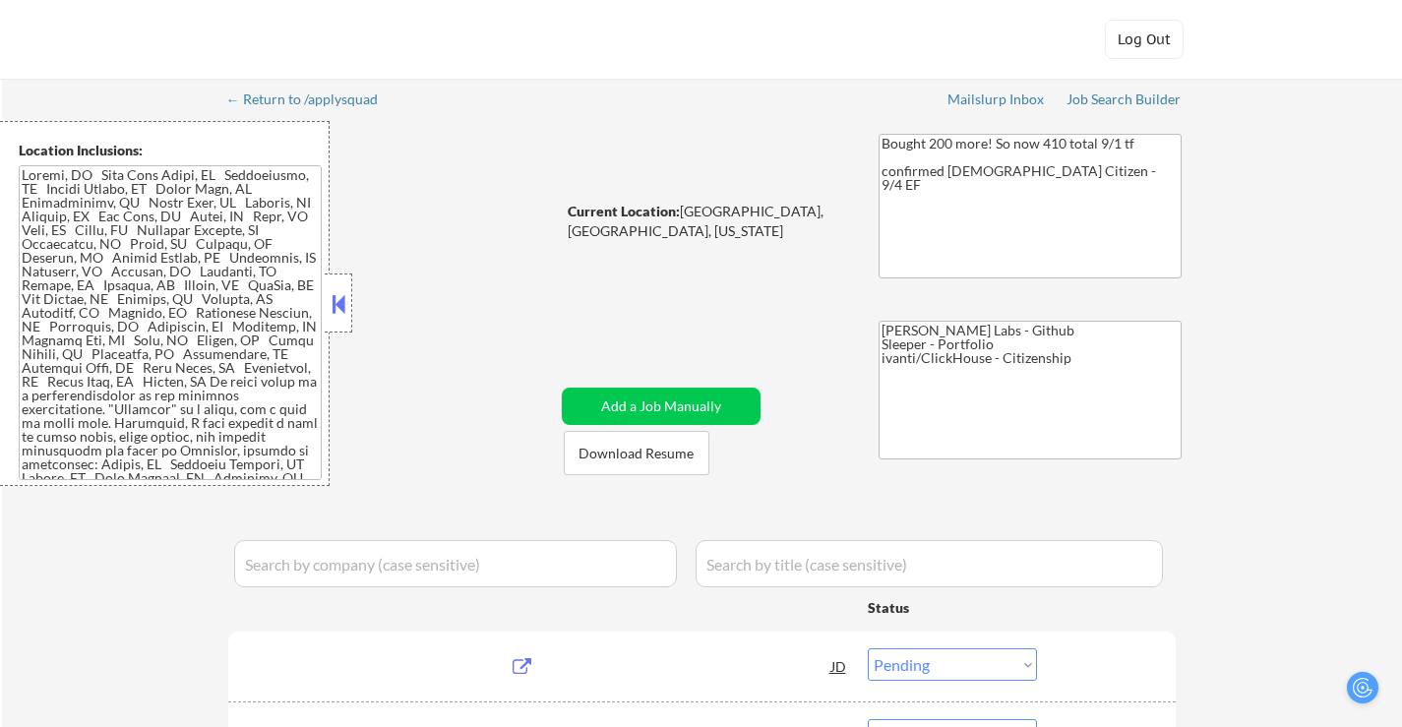
select select ""pending""
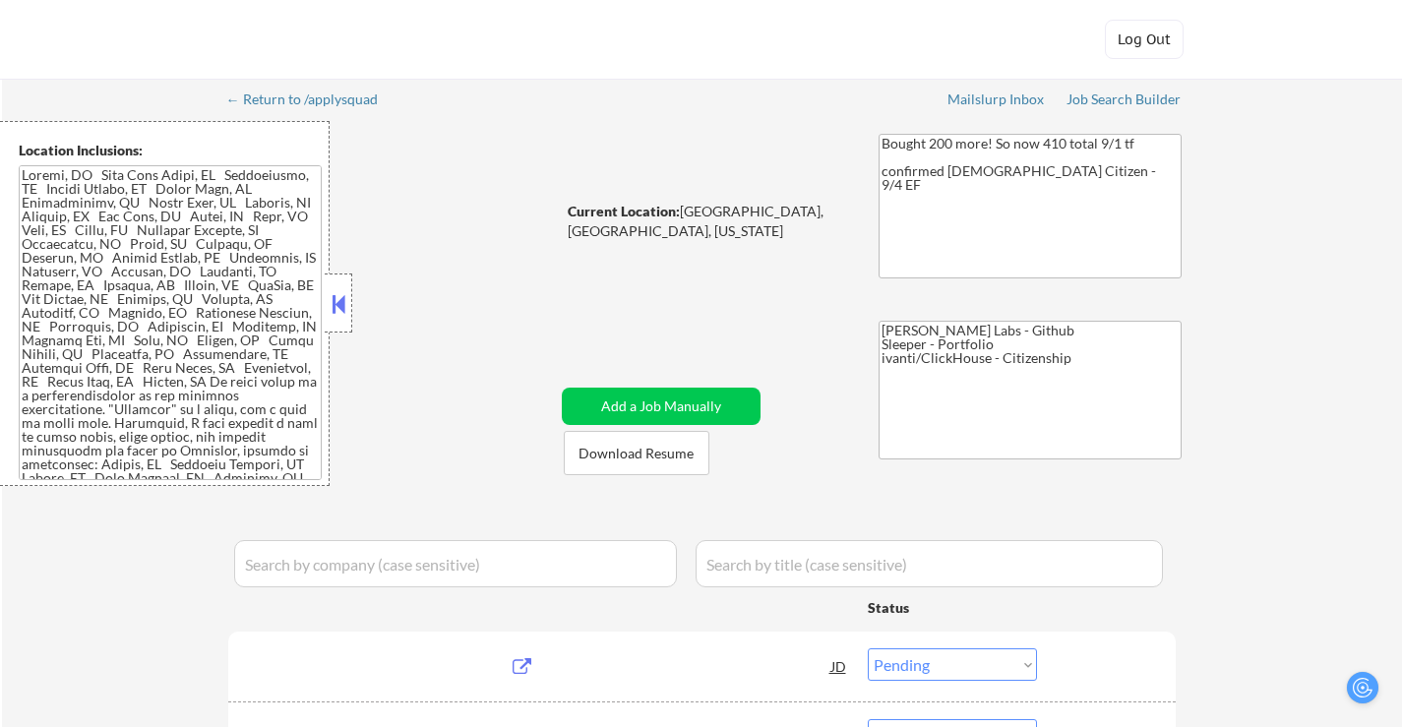
select select ""pending""
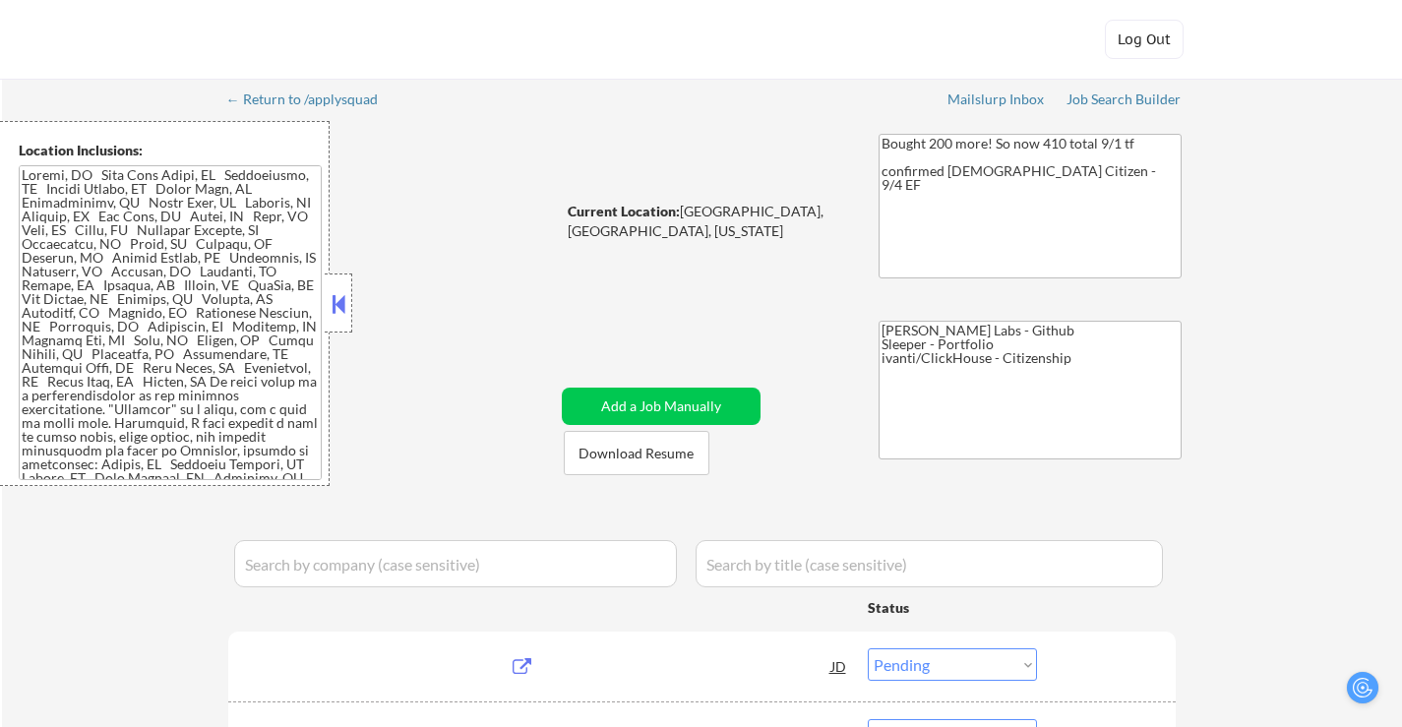
select select ""pending""
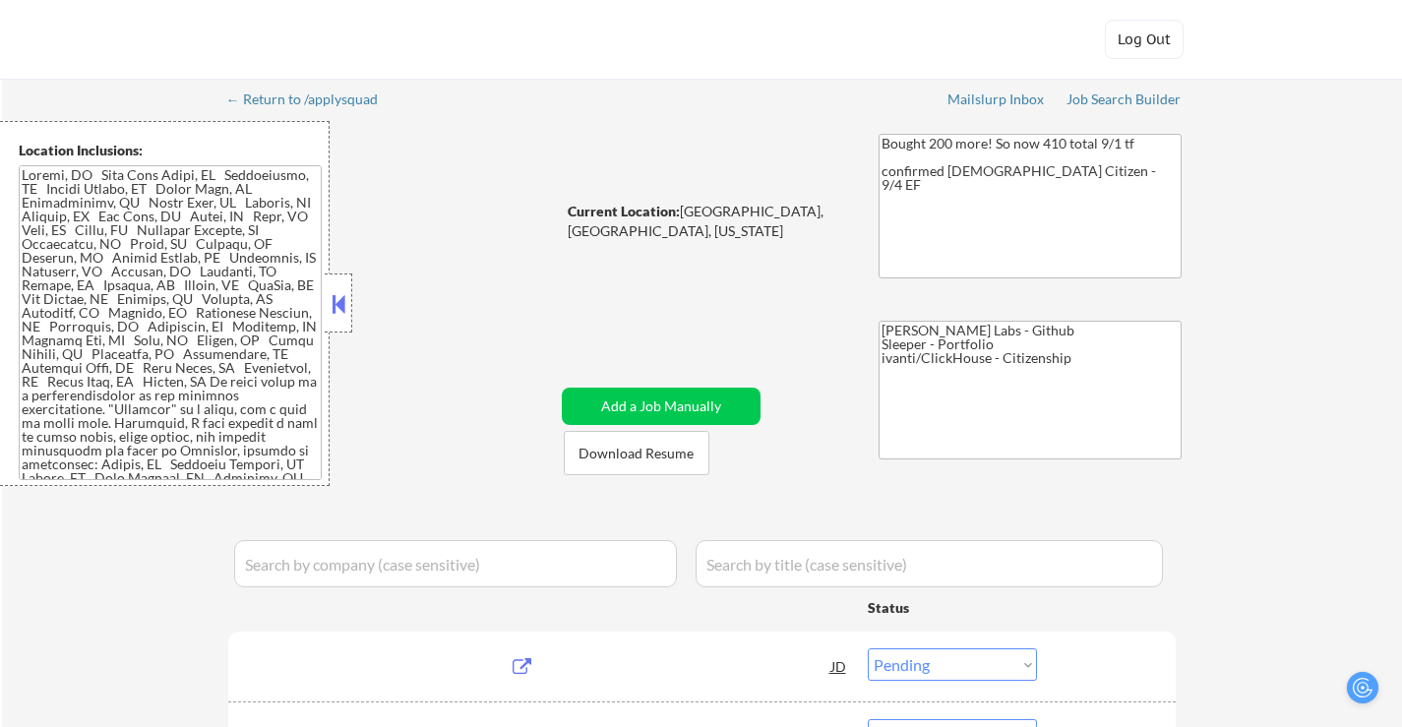
select select ""pending""
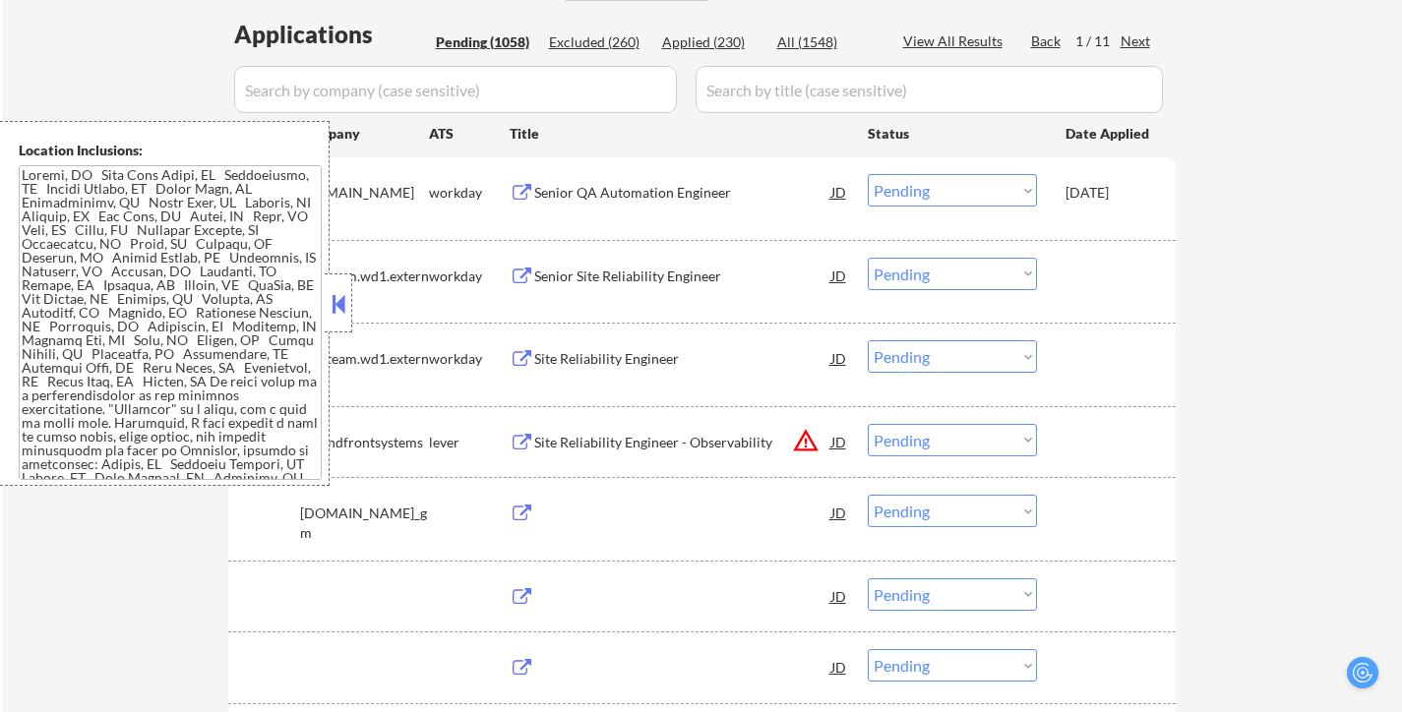
scroll to position [492, 0]
